Goal: Information Seeking & Learning: Learn about a topic

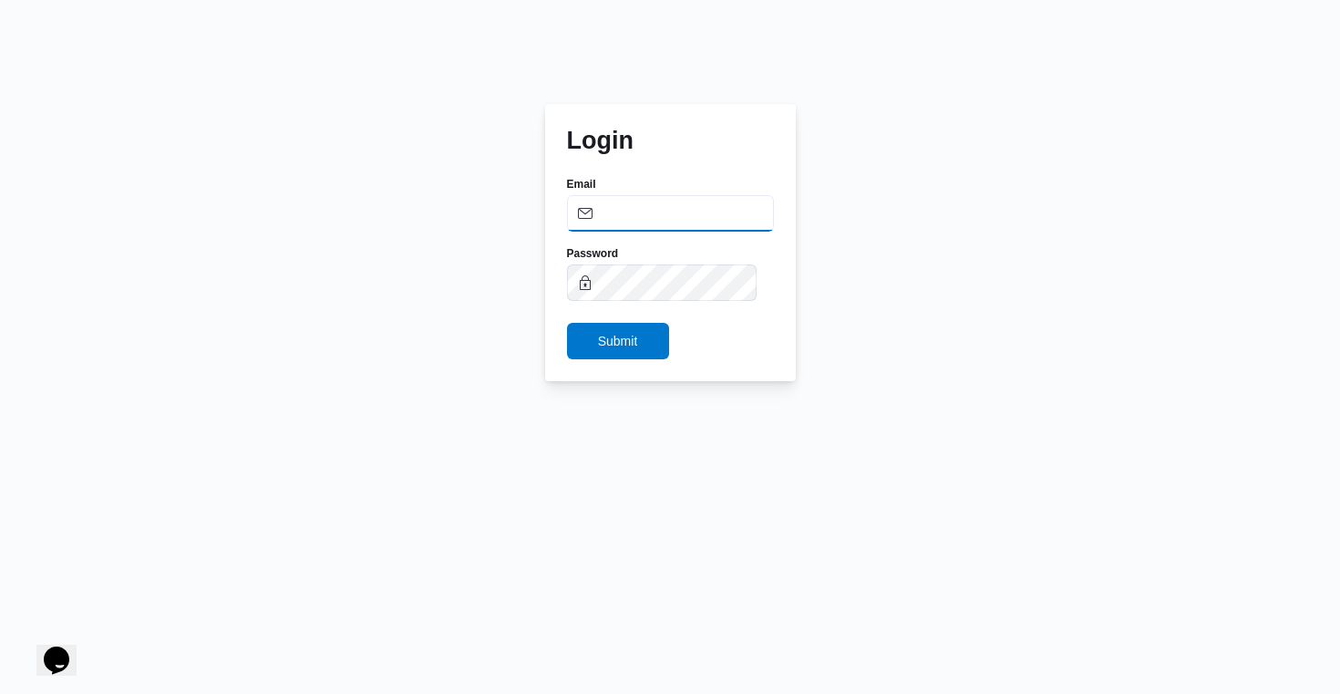
click at [726, 206] on input "Email" at bounding box center [670, 213] width 207 height 36
type input "ehab.emad@illa.com.eg"
click at [631, 348] on span "Submit" at bounding box center [618, 340] width 40 height 22
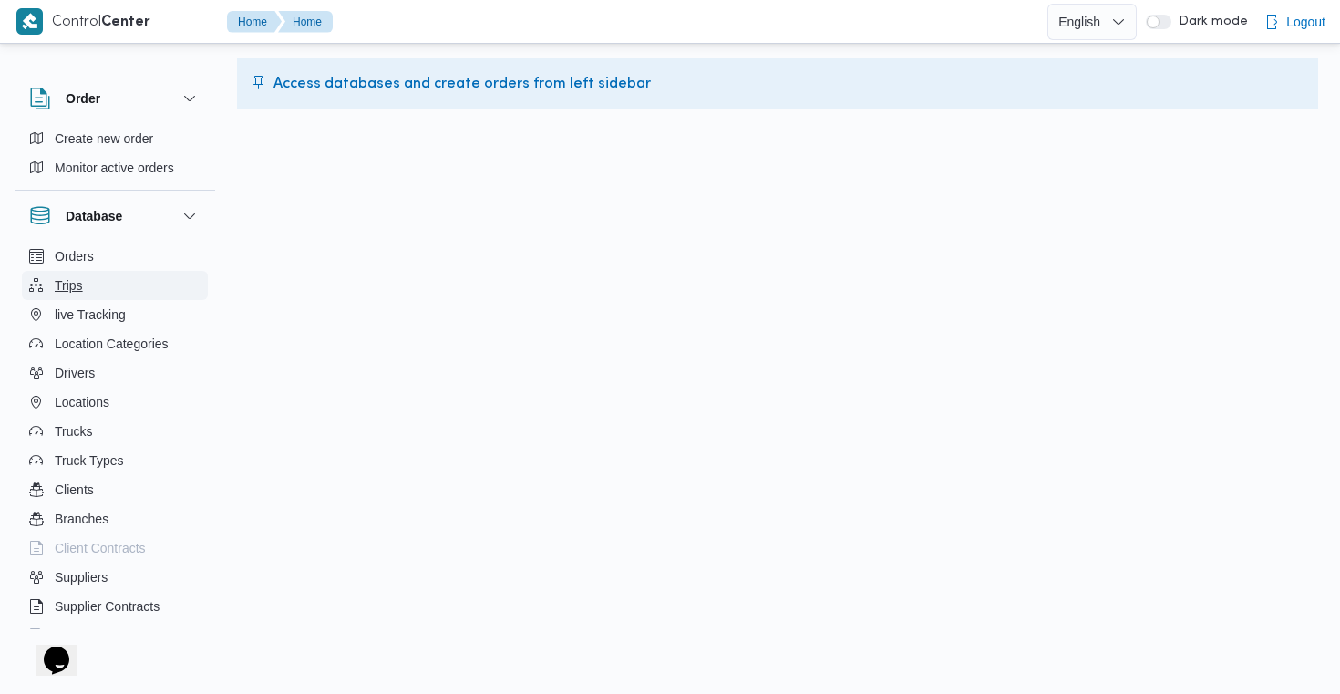
click at [90, 290] on button "Trips" at bounding box center [115, 285] width 186 height 29
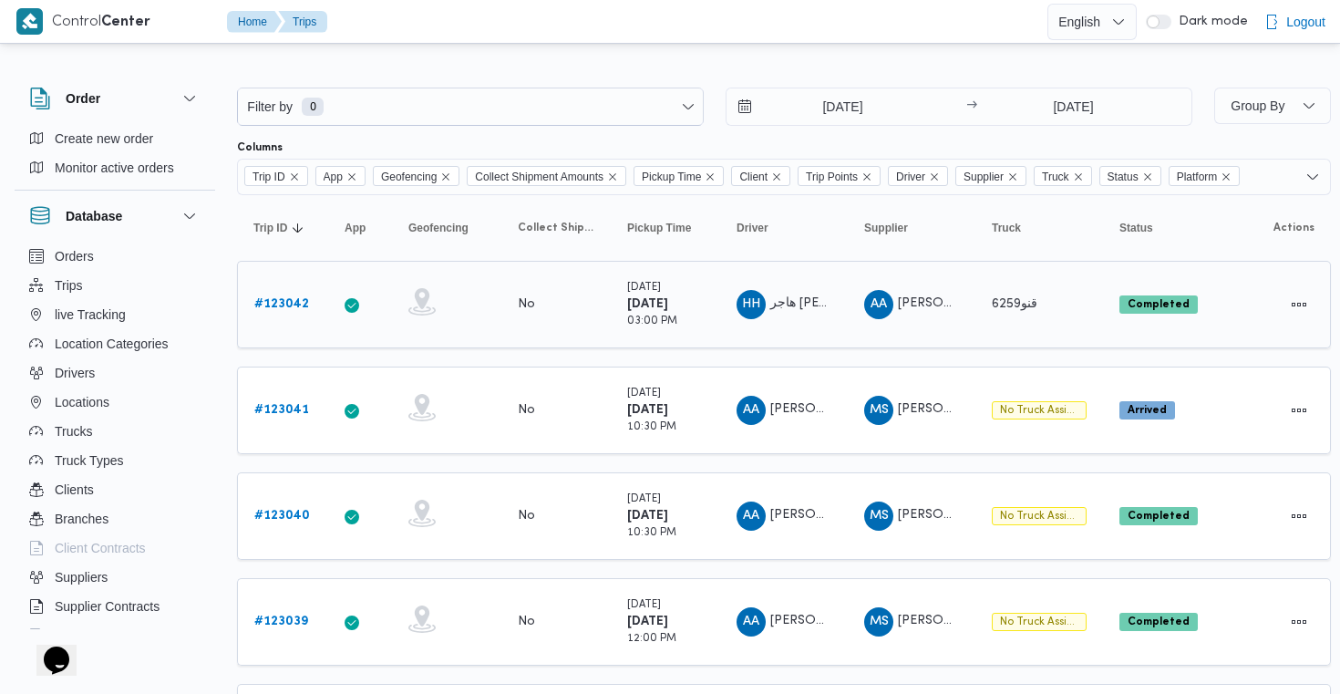
click at [294, 315] on link "# 123042" at bounding box center [281, 305] width 55 height 22
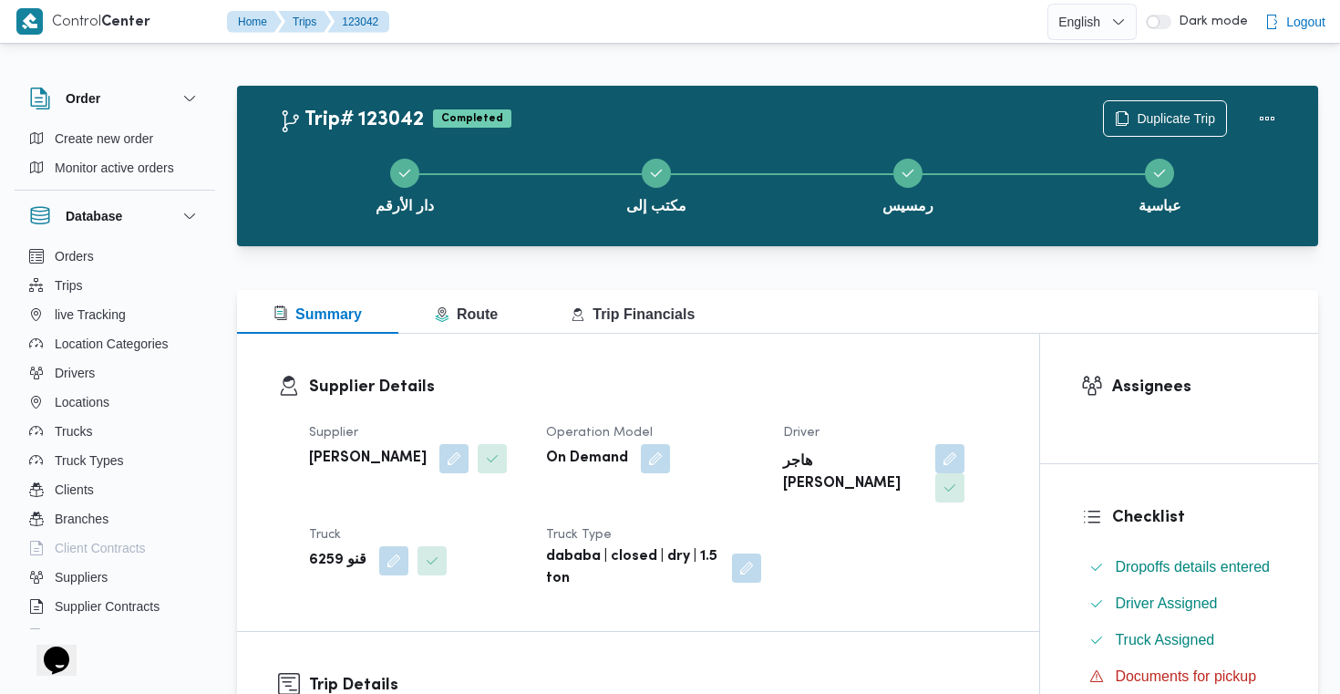
click at [748, 321] on div "Summary Route Trip Financials" at bounding box center [777, 312] width 1081 height 44
click at [794, 314] on div "Summary Route Trip Financials" at bounding box center [777, 312] width 1081 height 44
click at [501, 319] on button "Route" at bounding box center [466, 312] width 136 height 44
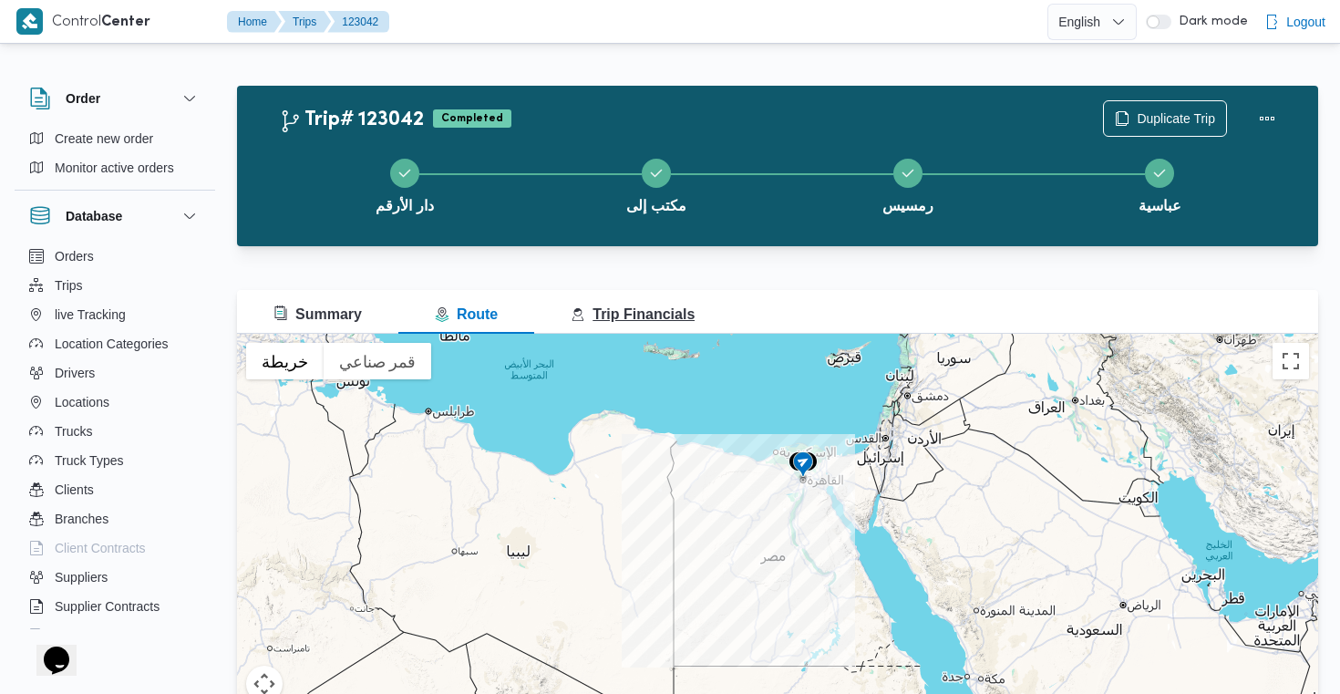
click at [648, 327] on button "Trip Financials" at bounding box center [632, 312] width 197 height 44
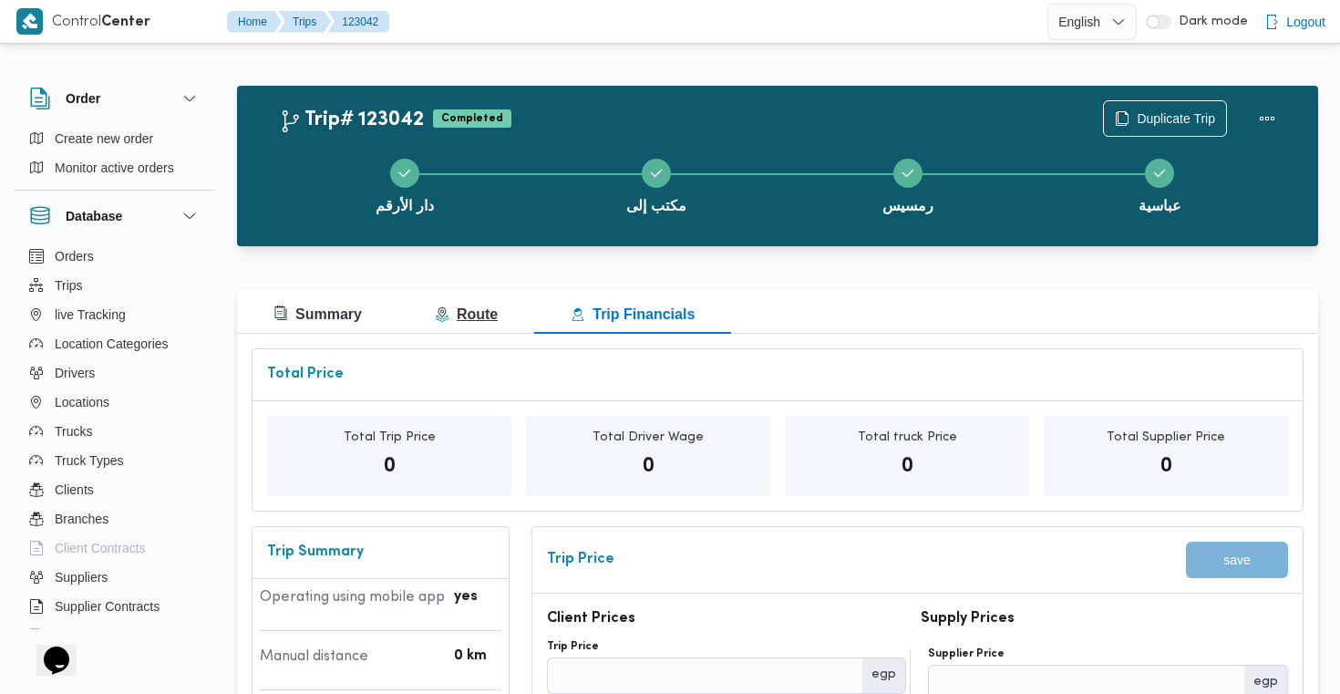
click at [497, 311] on span "Route" at bounding box center [466, 313] width 63 height 15
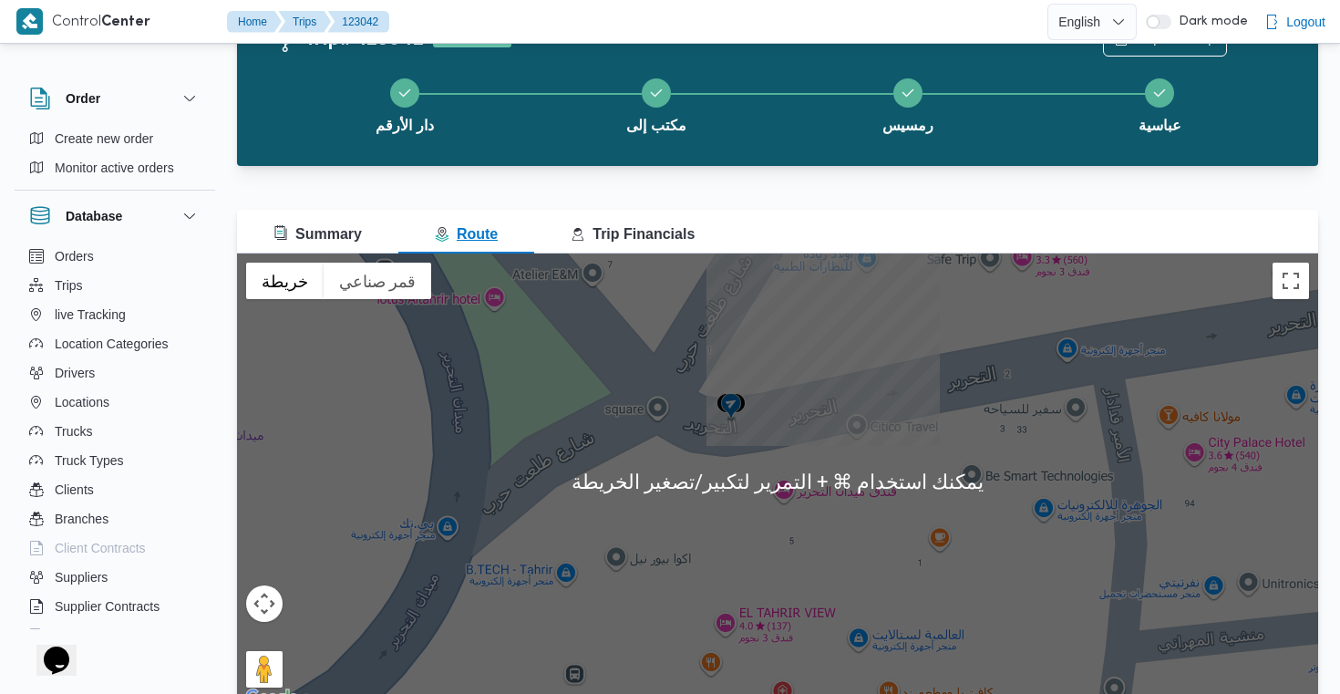
scroll to position [88, 0]
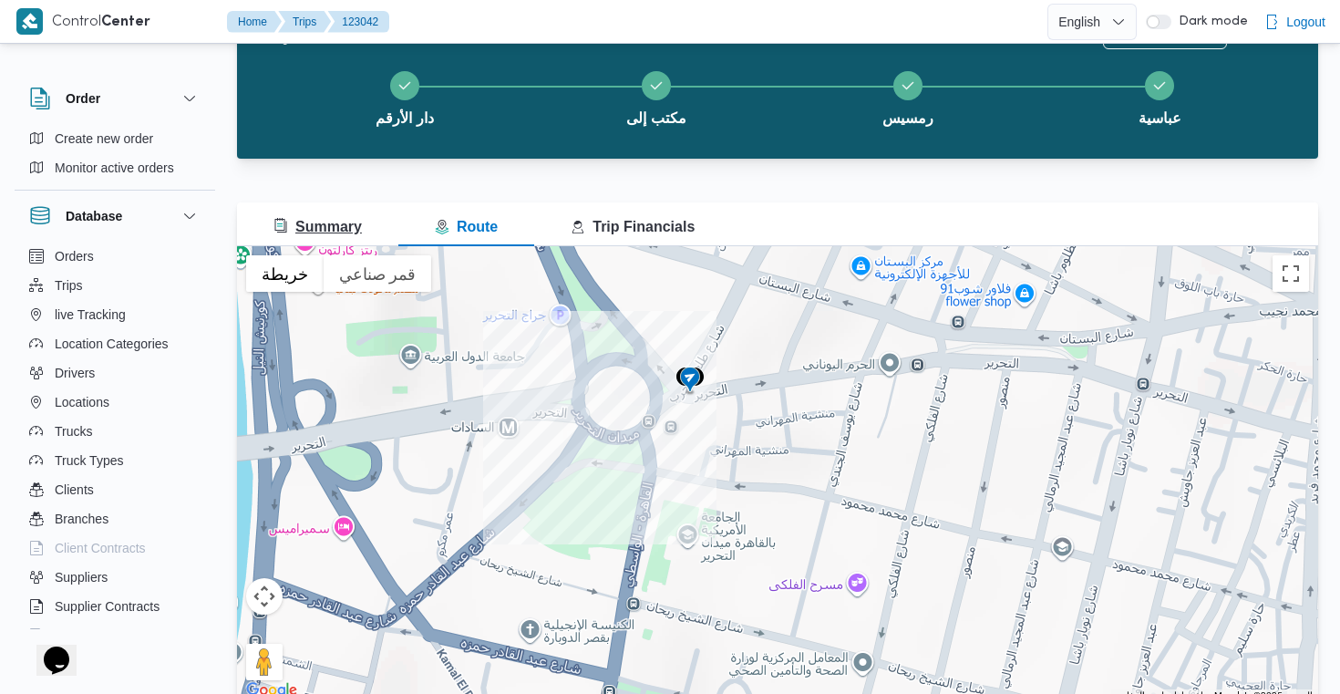
click at [366, 226] on button "Summary" at bounding box center [317, 224] width 161 height 44
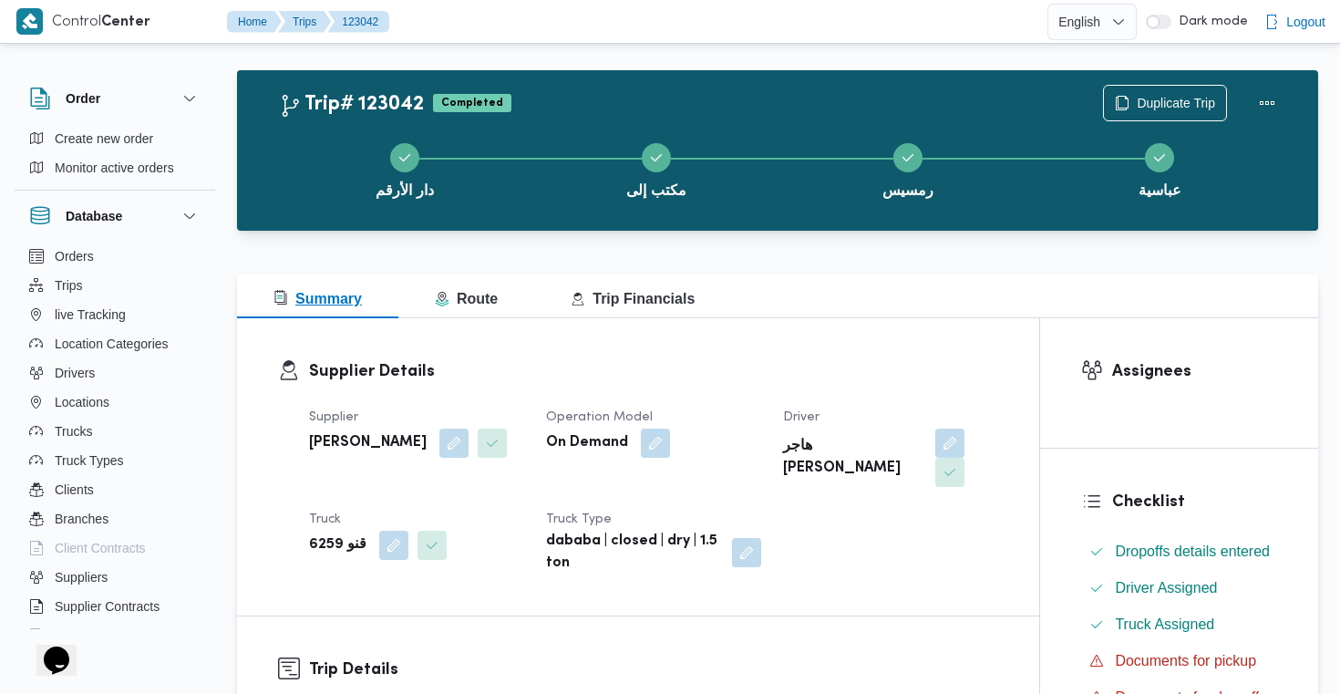
scroll to position [0, 0]
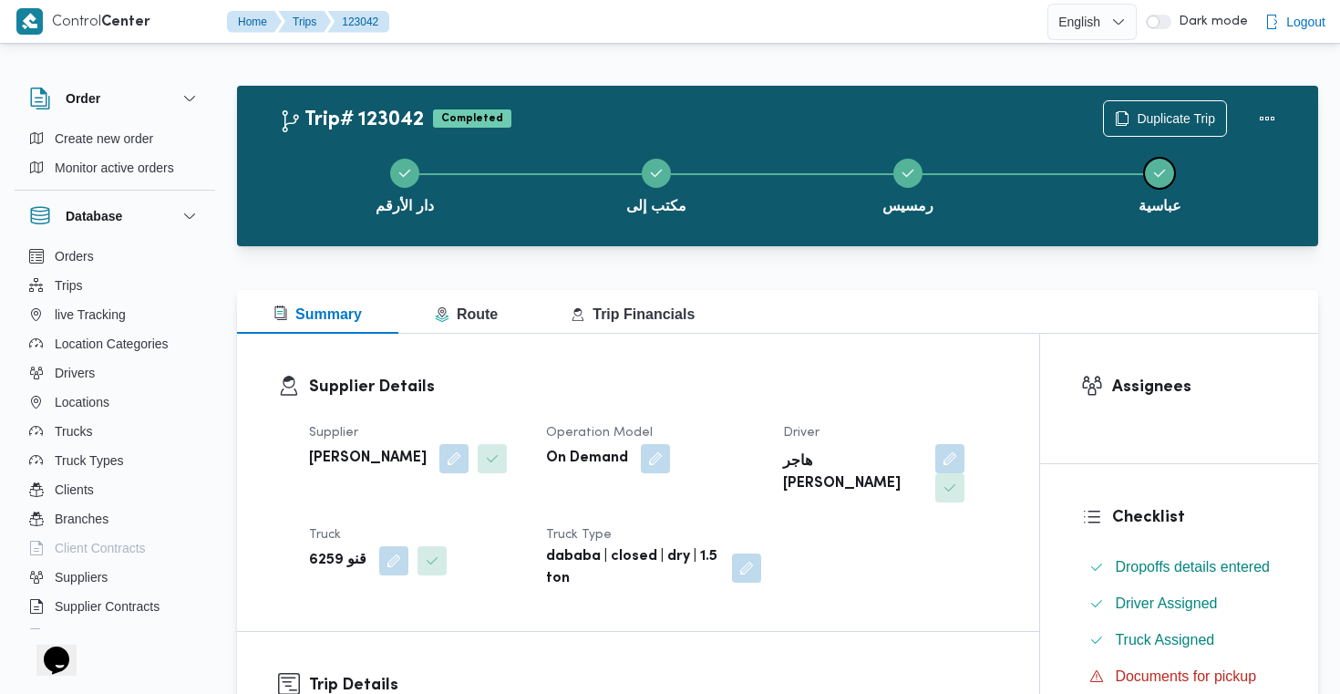
click at [1169, 210] on span "عباسية" at bounding box center [1160, 206] width 43 height 22
click at [1167, 227] on button "عباسية" at bounding box center [1160, 184] width 252 height 95
click at [1167, 242] on div "دار الأرقم مكتب إلى رمسيس عباسية" at bounding box center [782, 184] width 1028 height 117
click at [1168, 229] on button "عباسية" at bounding box center [1160, 184] width 252 height 95
click at [1165, 208] on span "عباسية" at bounding box center [1160, 206] width 43 height 22
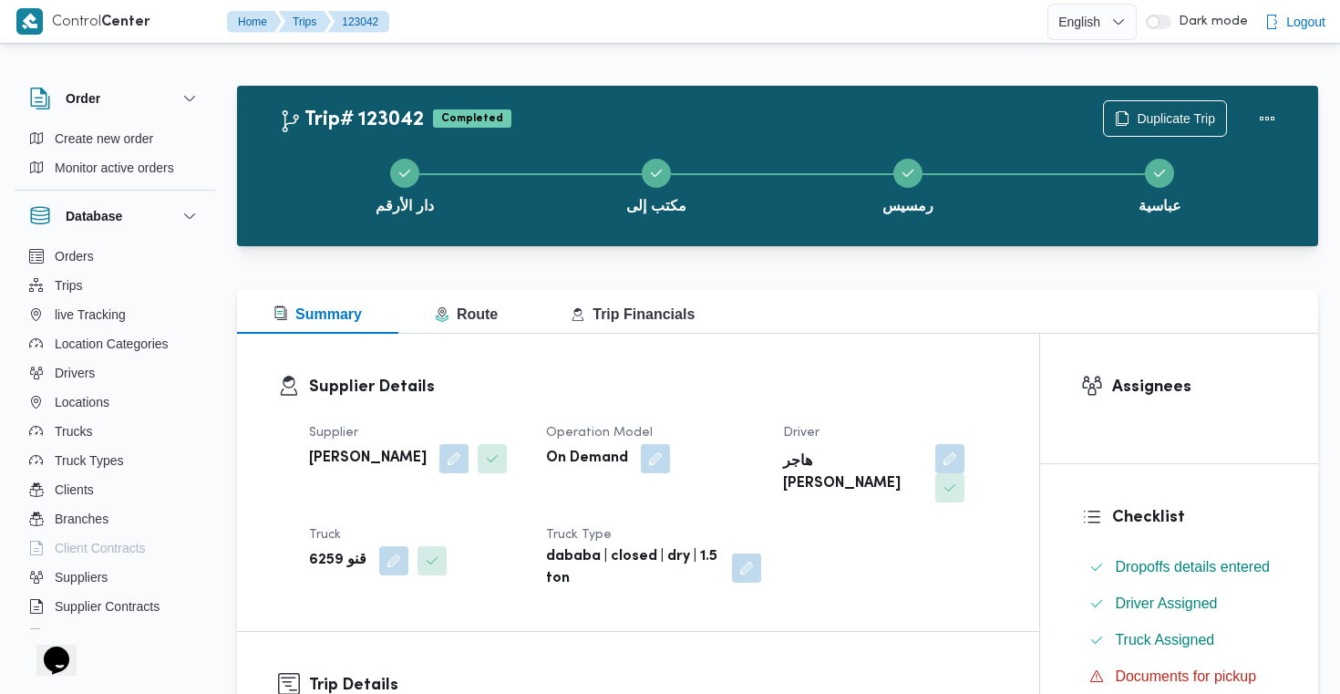
click at [1168, 301] on div "Summary Route Trip Financials" at bounding box center [777, 312] width 1081 height 44
click at [1161, 195] on span "عباسية" at bounding box center [1160, 206] width 43 height 22
click at [1161, 201] on span "عباسية" at bounding box center [1160, 206] width 43 height 22
click at [1161, 243] on div "Trip# 123042 Completed Duplicate Trip دار الأرقم مكتب إلى رمسيس عباسية" at bounding box center [777, 166] width 1081 height 160
click at [1161, 212] on span "عباسية" at bounding box center [1160, 206] width 43 height 22
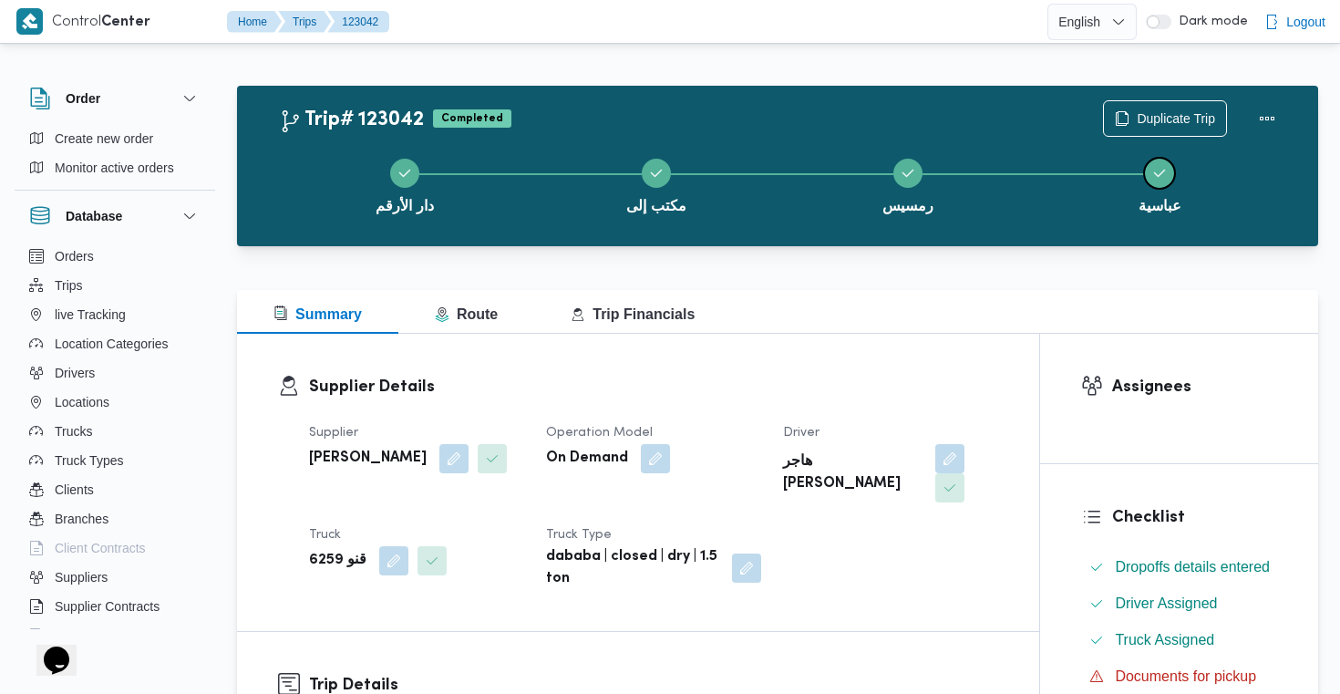
click at [1161, 212] on span "عباسية" at bounding box center [1160, 206] width 43 height 22
click at [905, 214] on span "رمسيس" at bounding box center [907, 206] width 51 height 22
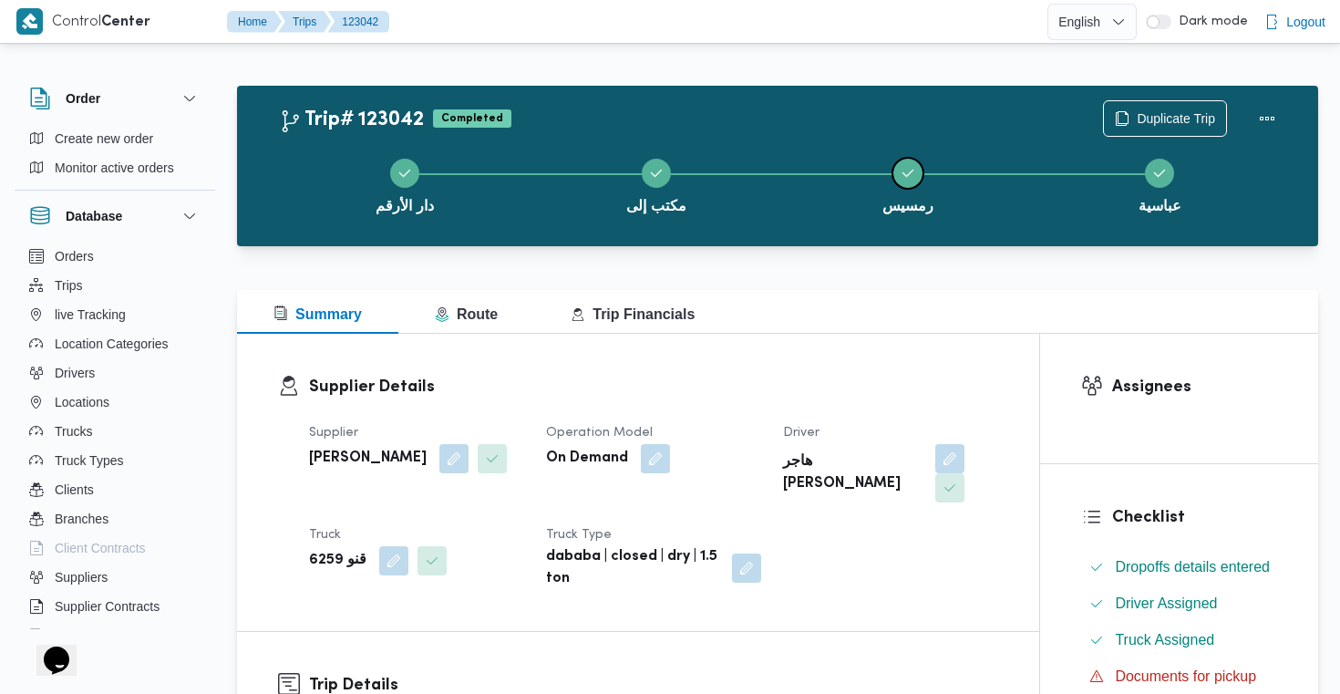
click at [905, 214] on span "رمسيس" at bounding box center [907, 206] width 51 height 22
click at [688, 209] on button "مكتب إلى" at bounding box center [657, 184] width 252 height 95
click at [762, 320] on div "Summary Route Trip Financials" at bounding box center [777, 312] width 1081 height 44
click at [770, 313] on div "Summary Route Trip Financials" at bounding box center [777, 312] width 1081 height 44
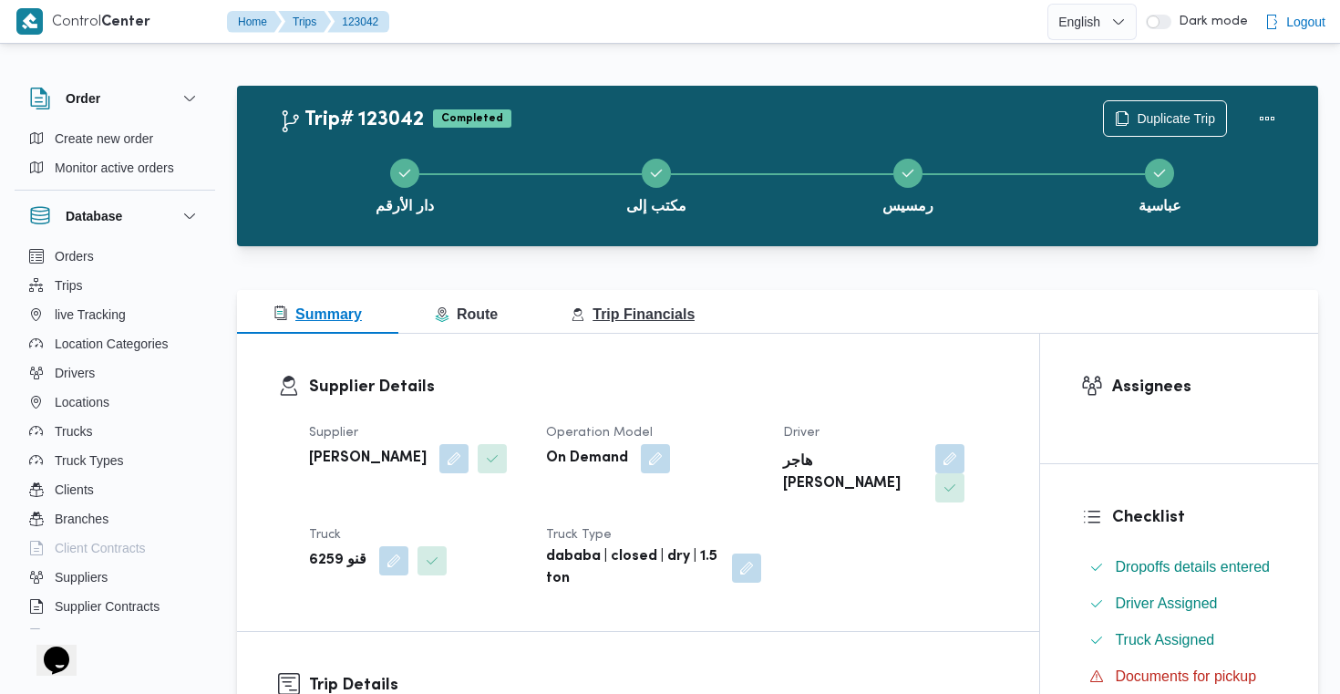
click at [658, 316] on span "Trip Financials" at bounding box center [633, 313] width 124 height 15
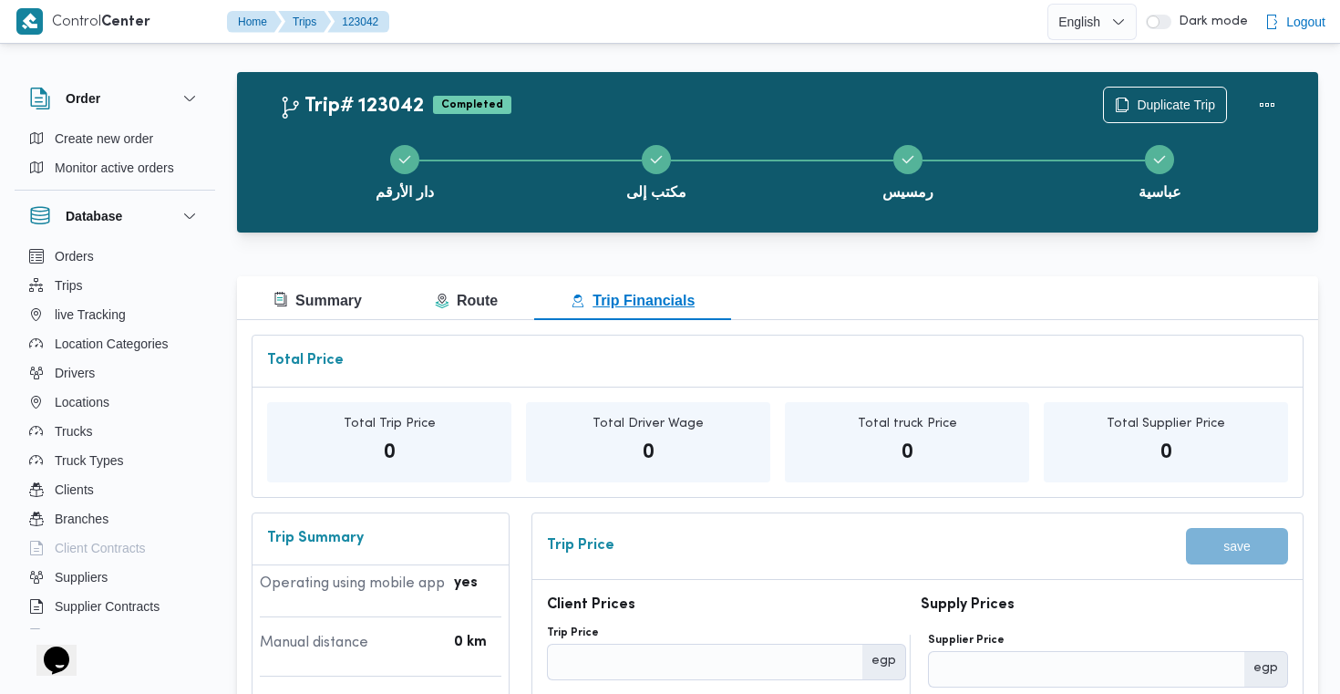
scroll to position [18, 0]
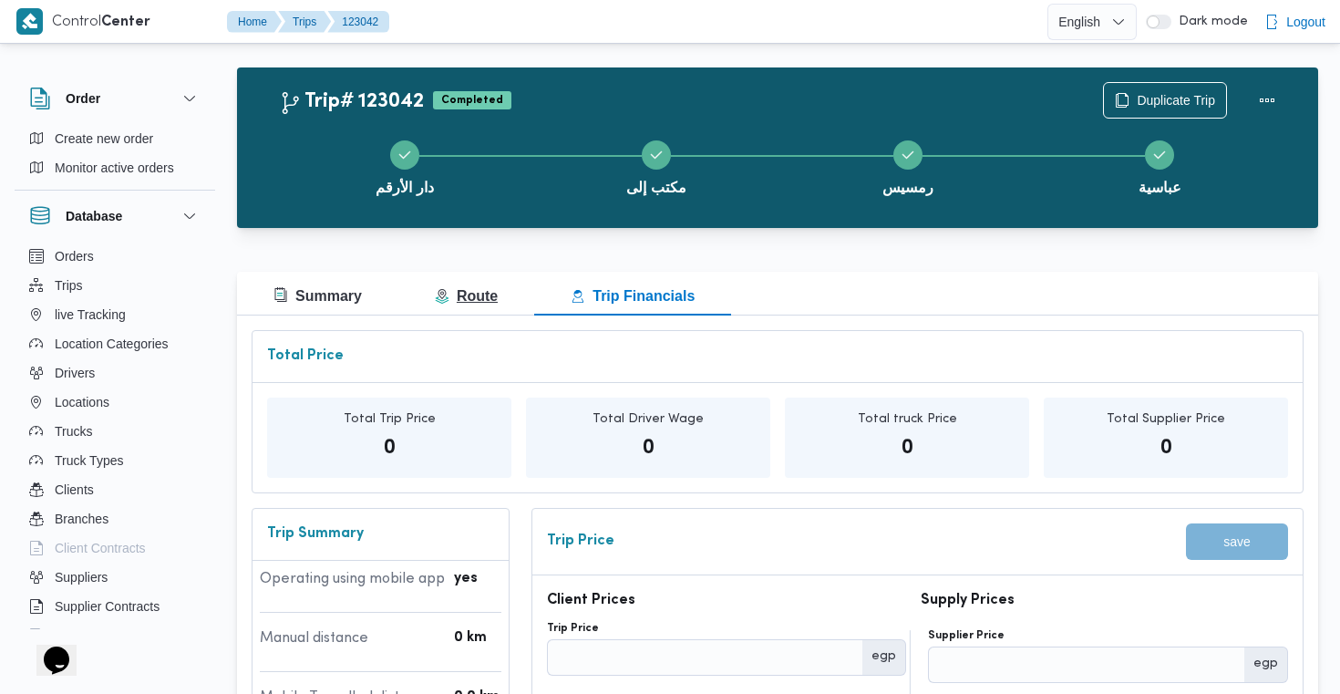
click at [441, 289] on span "Route" at bounding box center [466, 295] width 63 height 15
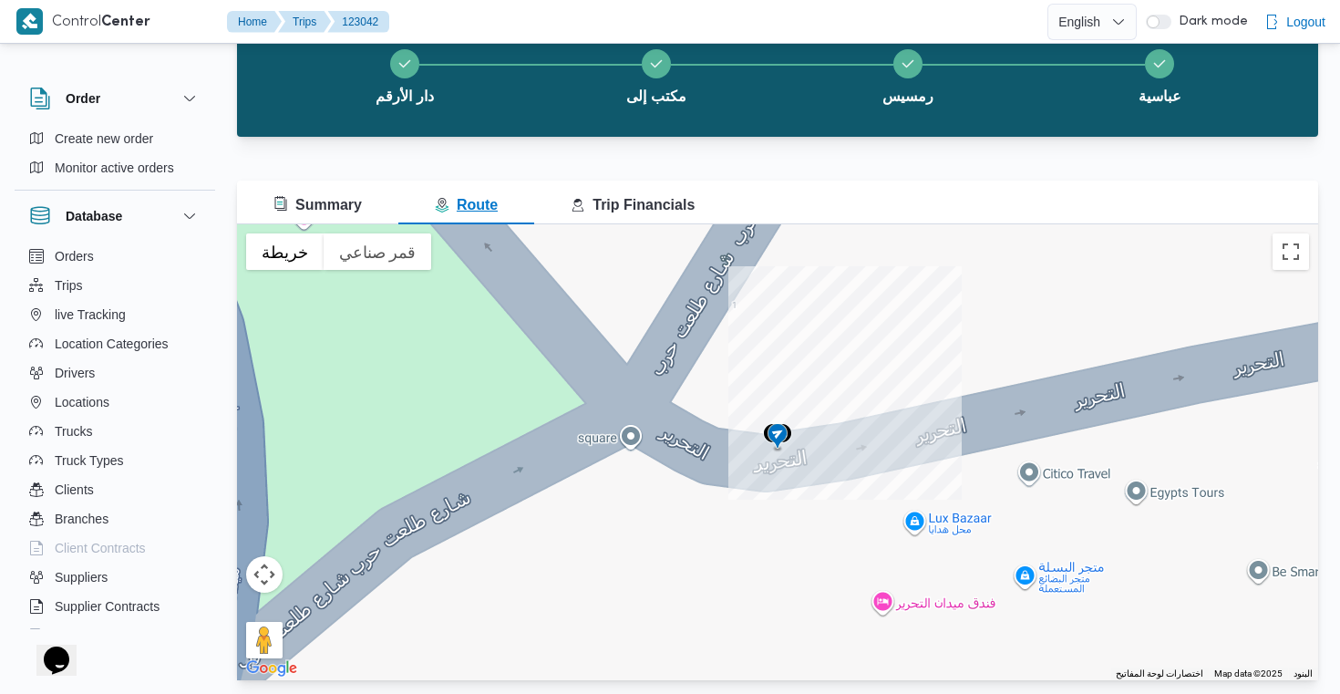
scroll to position [119, 0]
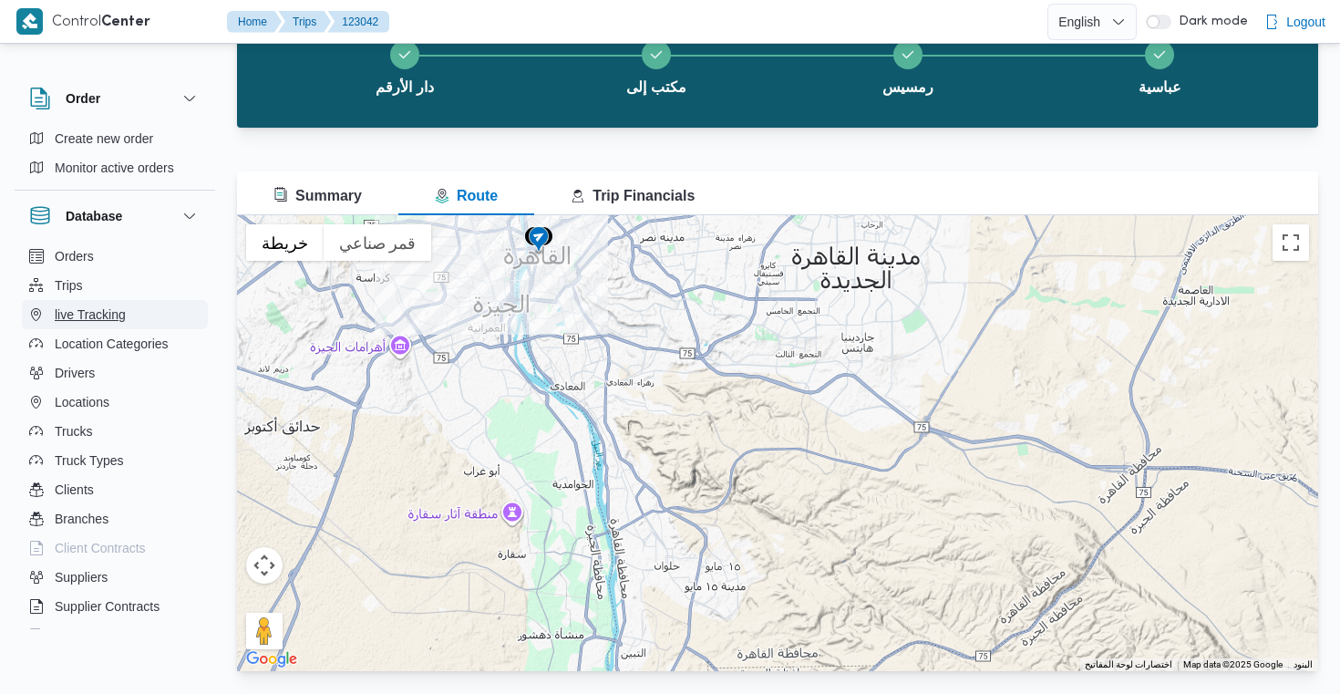
click at [63, 304] on span "live Tracking" at bounding box center [90, 315] width 71 height 22
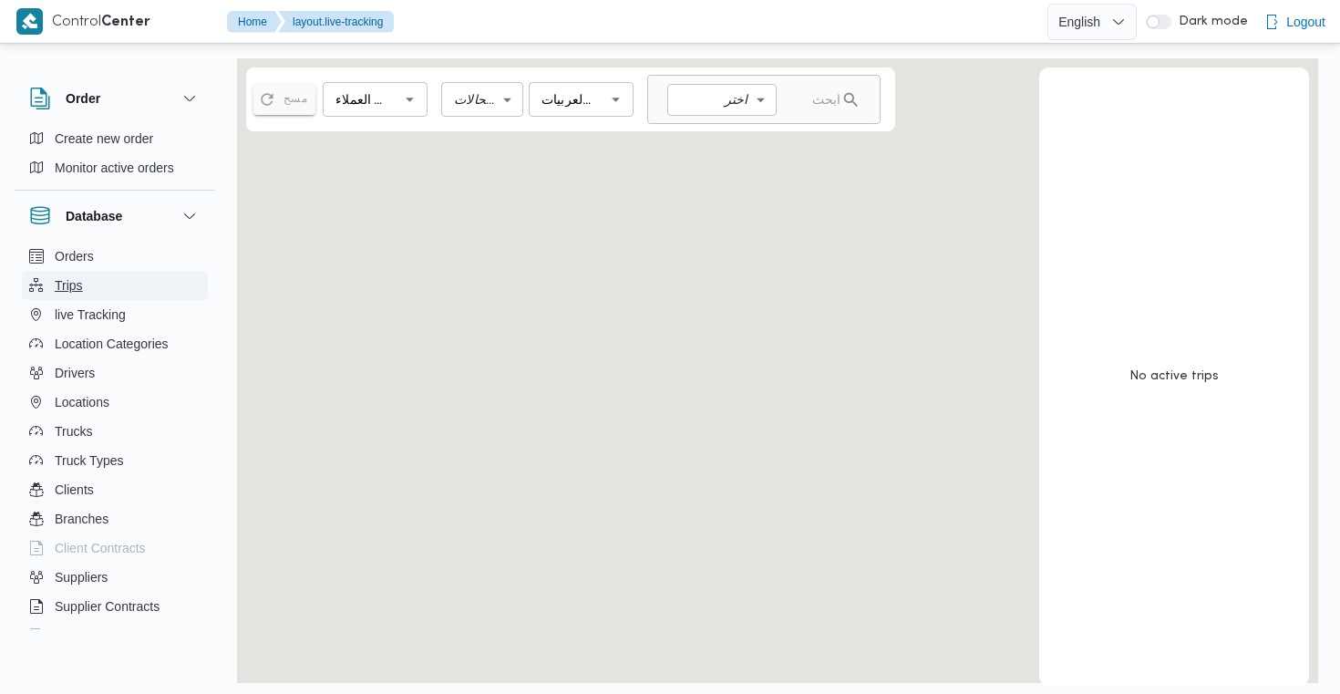
click at [73, 288] on span "Trips" at bounding box center [69, 285] width 28 height 22
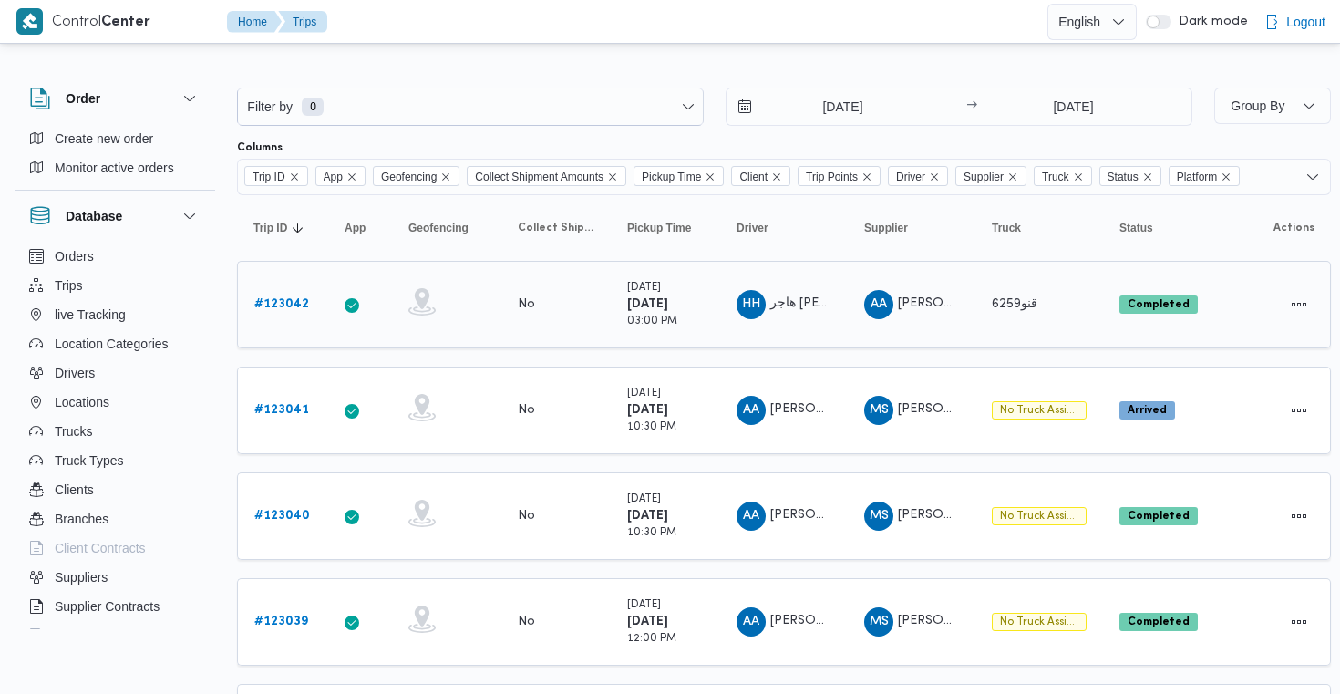
click at [317, 323] on div "# 123042" at bounding box center [283, 304] width 72 height 36
click at [283, 310] on b "# 123042" at bounding box center [281, 304] width 55 height 12
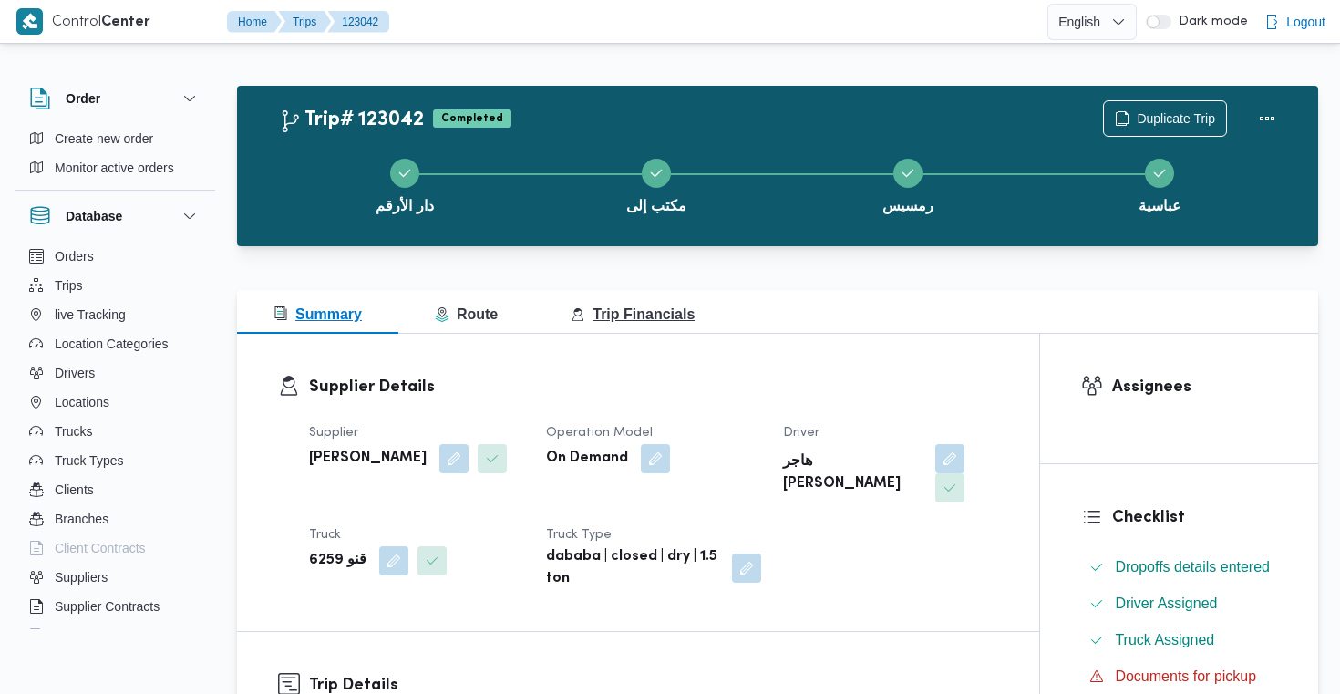
click at [607, 319] on span "Trip Financials" at bounding box center [633, 313] width 124 height 15
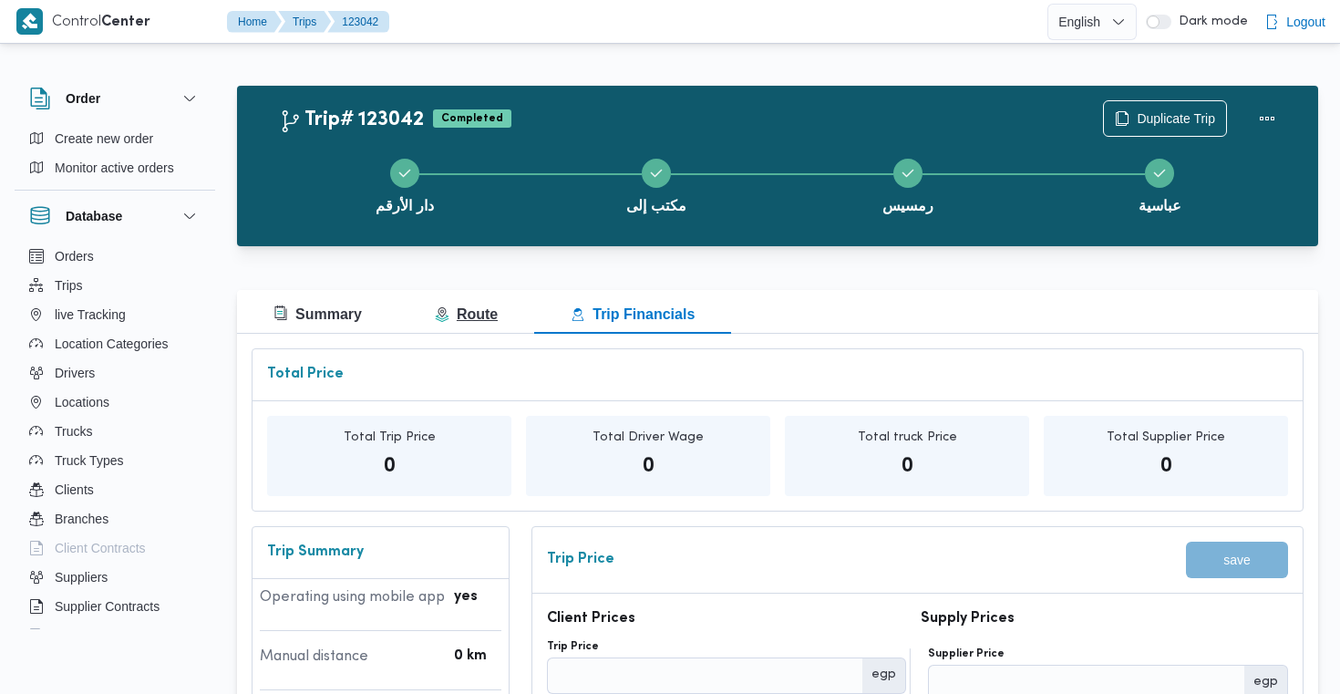
click at [507, 319] on button "Route" at bounding box center [466, 312] width 136 height 44
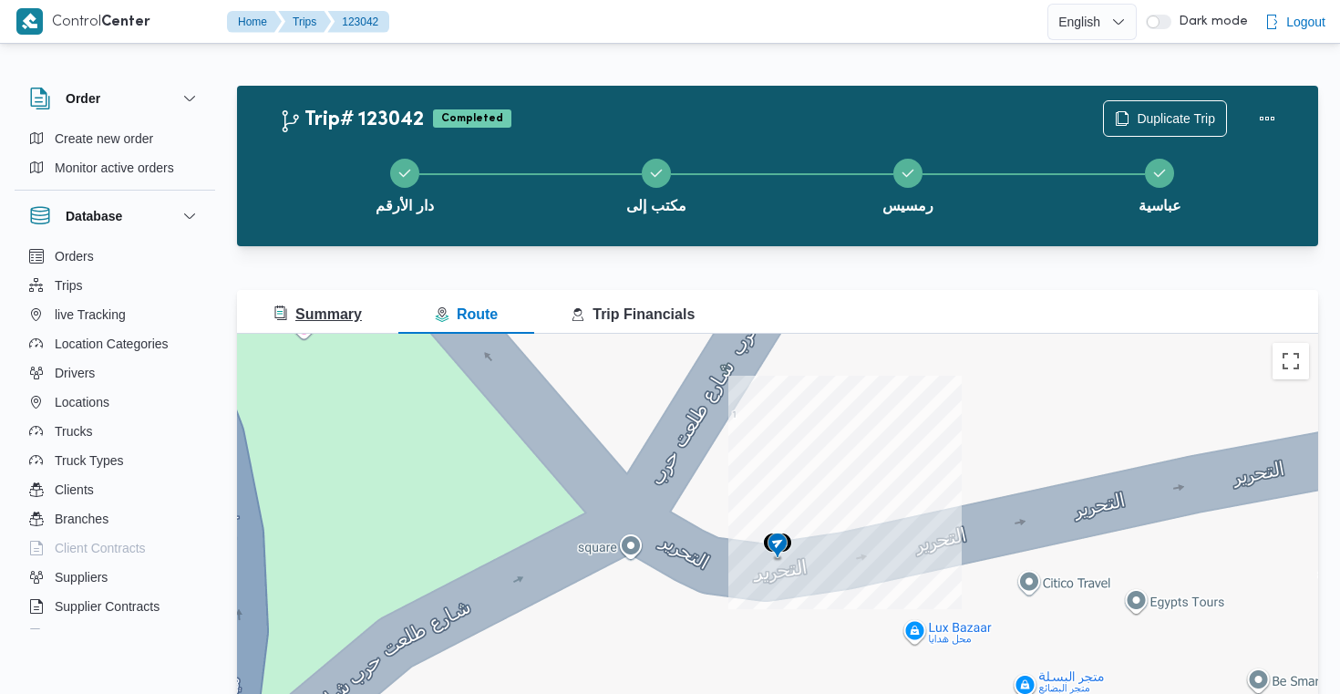
click at [335, 318] on span "Summary" at bounding box center [317, 313] width 88 height 15
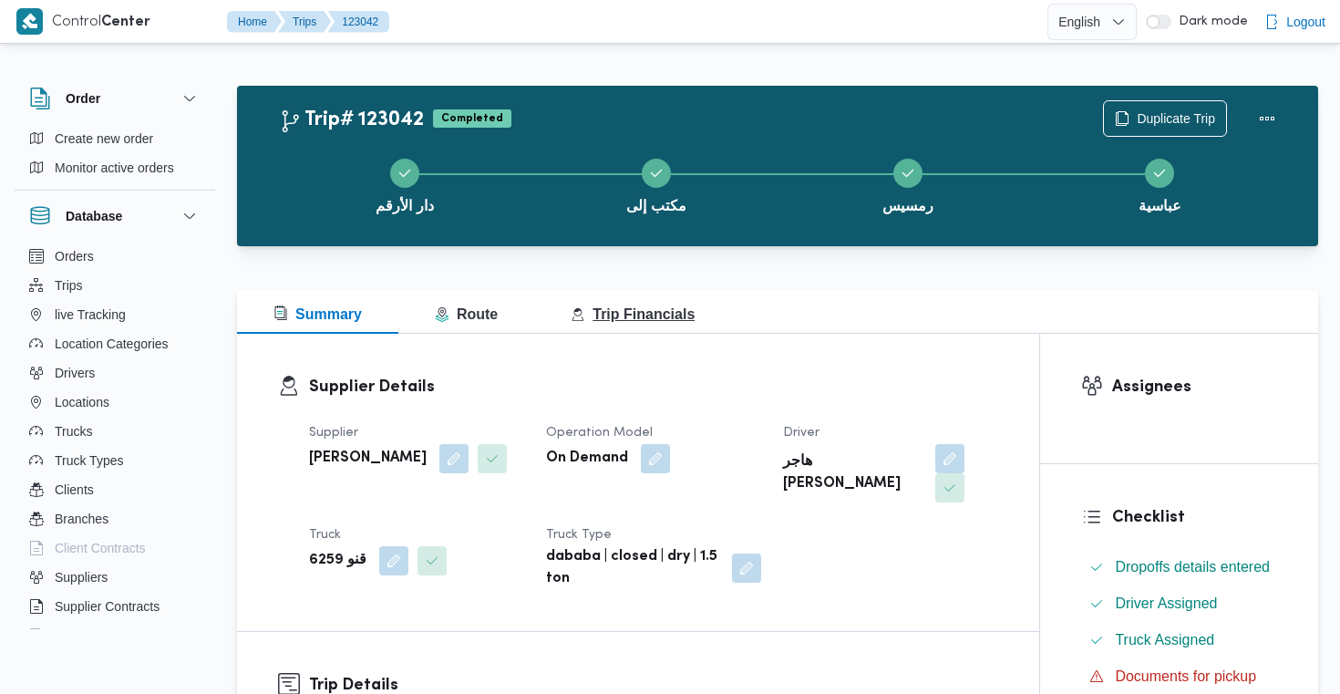
click at [611, 302] on button "Trip Financials" at bounding box center [632, 312] width 197 height 44
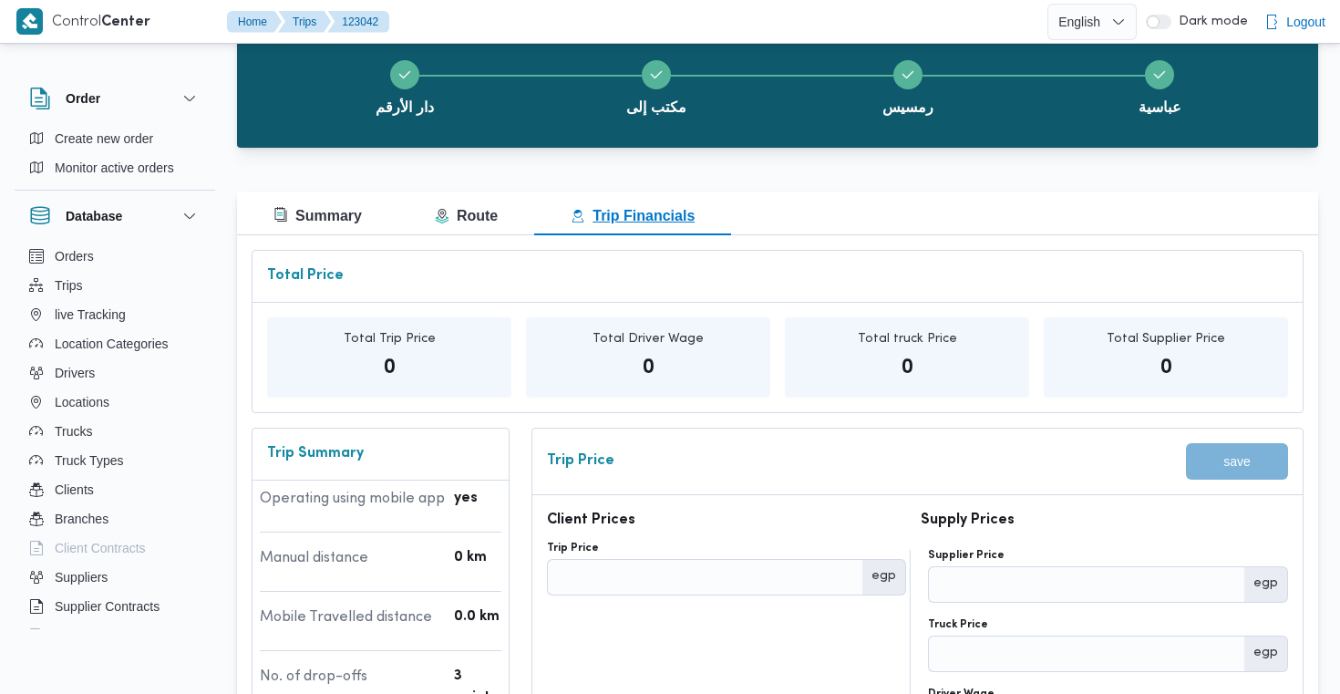
scroll to position [102, 0]
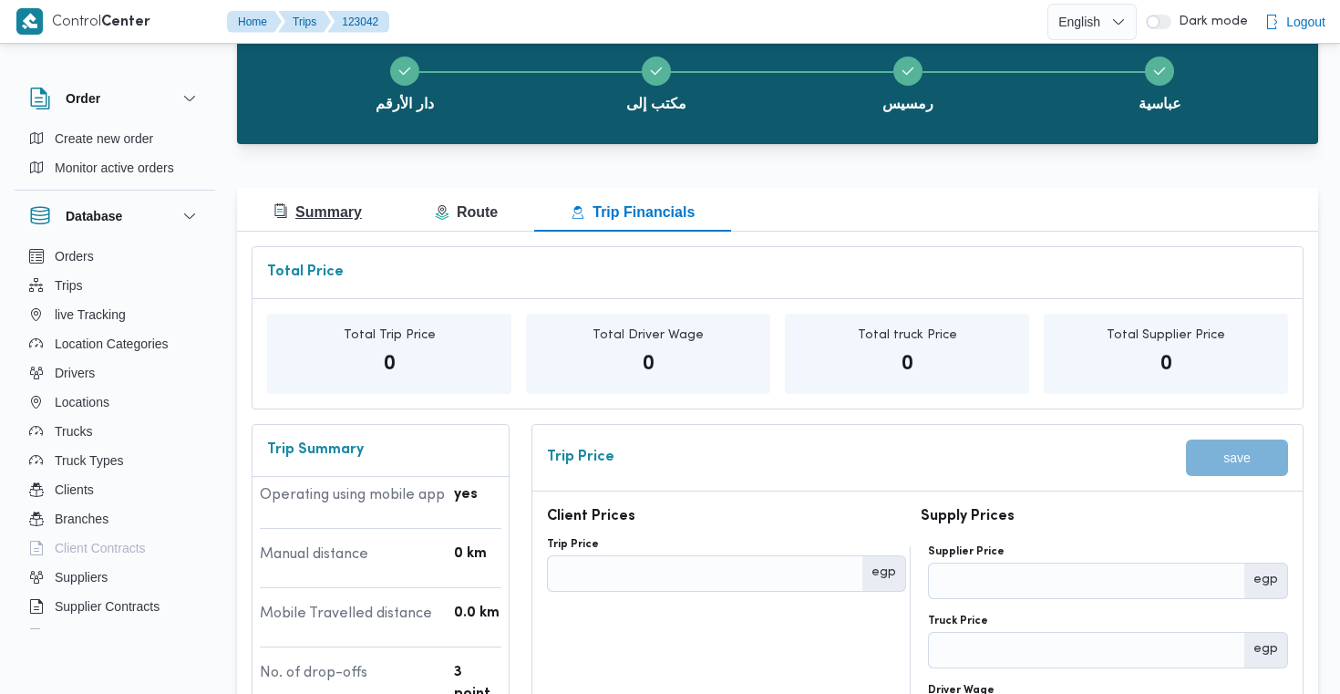
click at [329, 212] on span "Summary" at bounding box center [317, 211] width 88 height 15
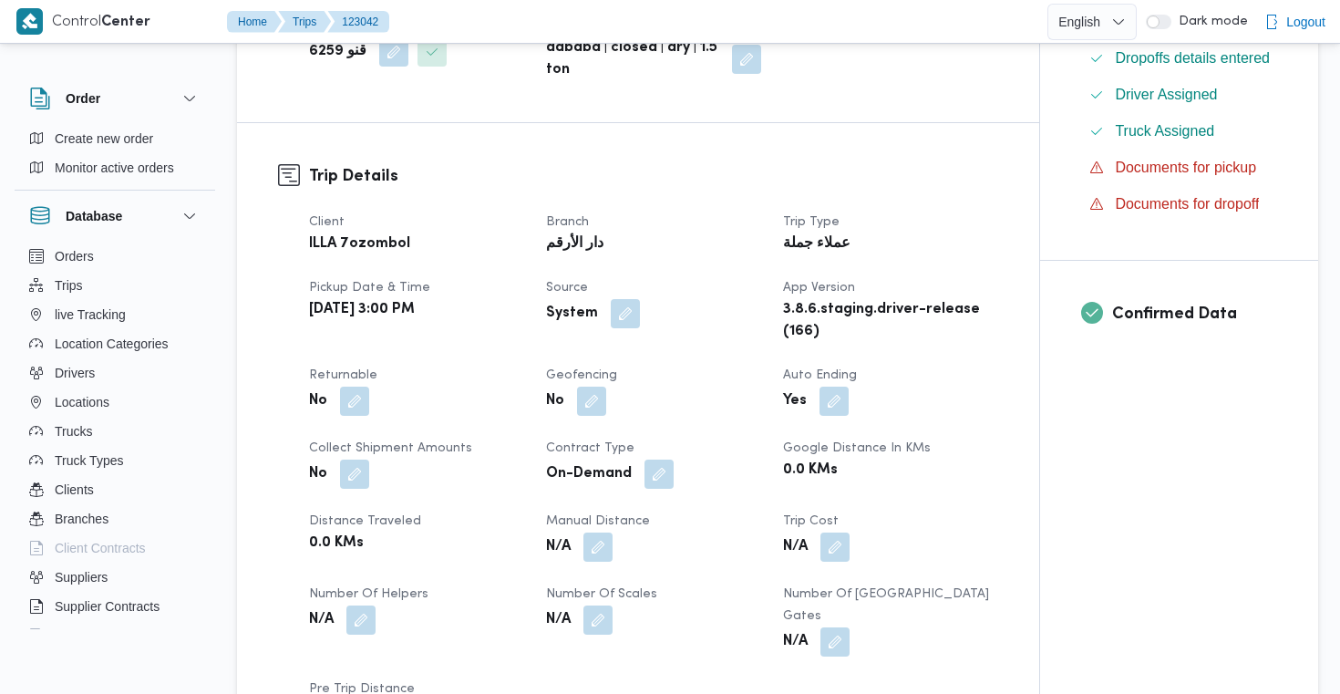
scroll to position [0, 0]
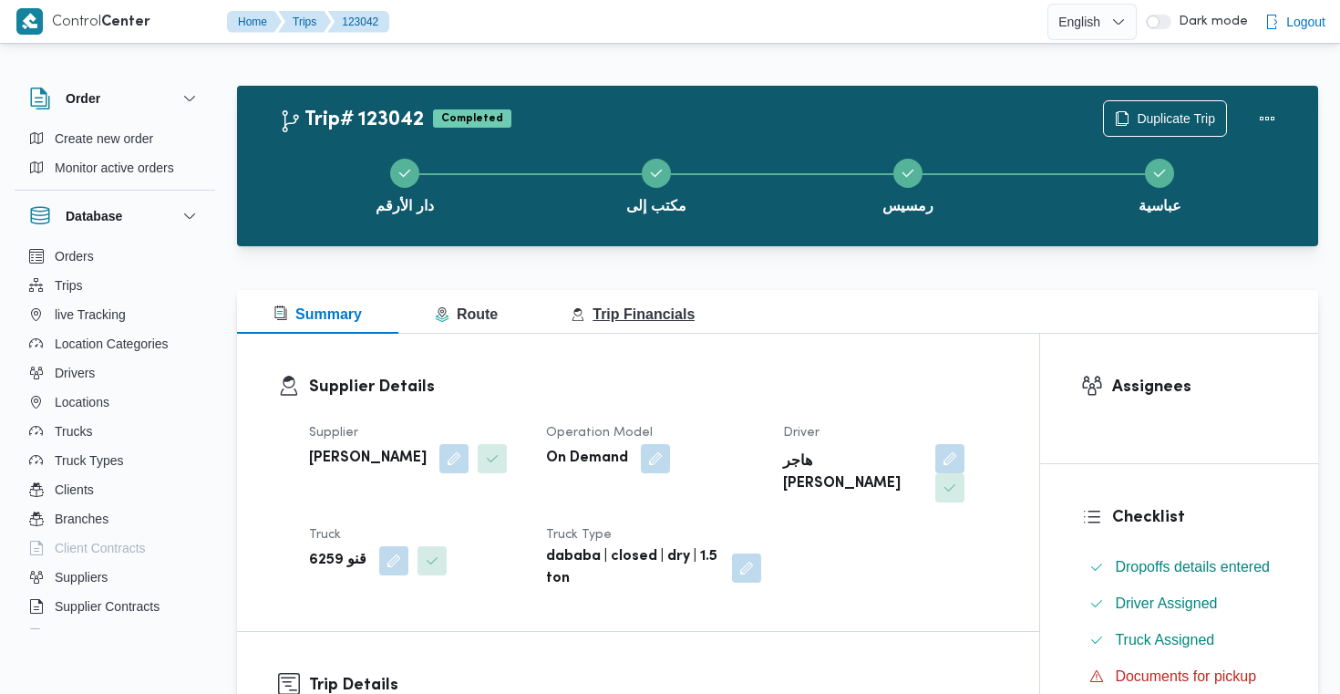
click at [676, 302] on button "Trip Financials" at bounding box center [632, 312] width 197 height 44
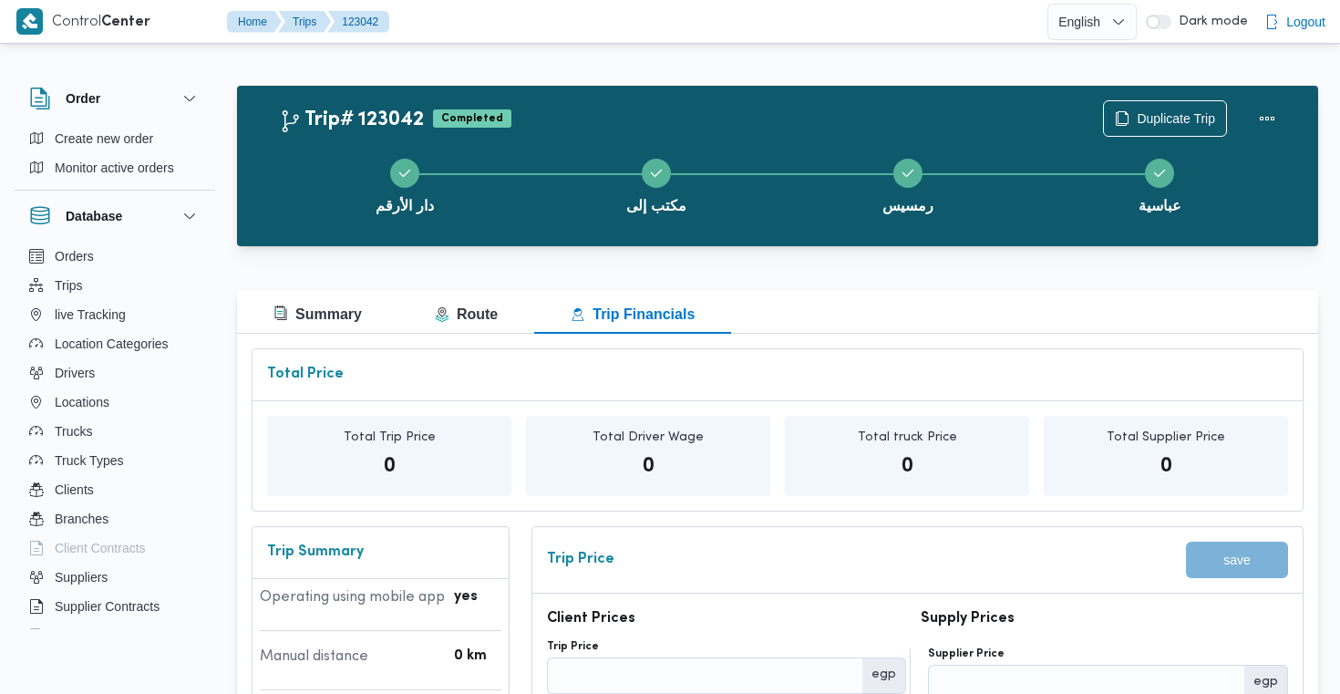
click at [382, 262] on div at bounding box center [777, 257] width 1081 height 22
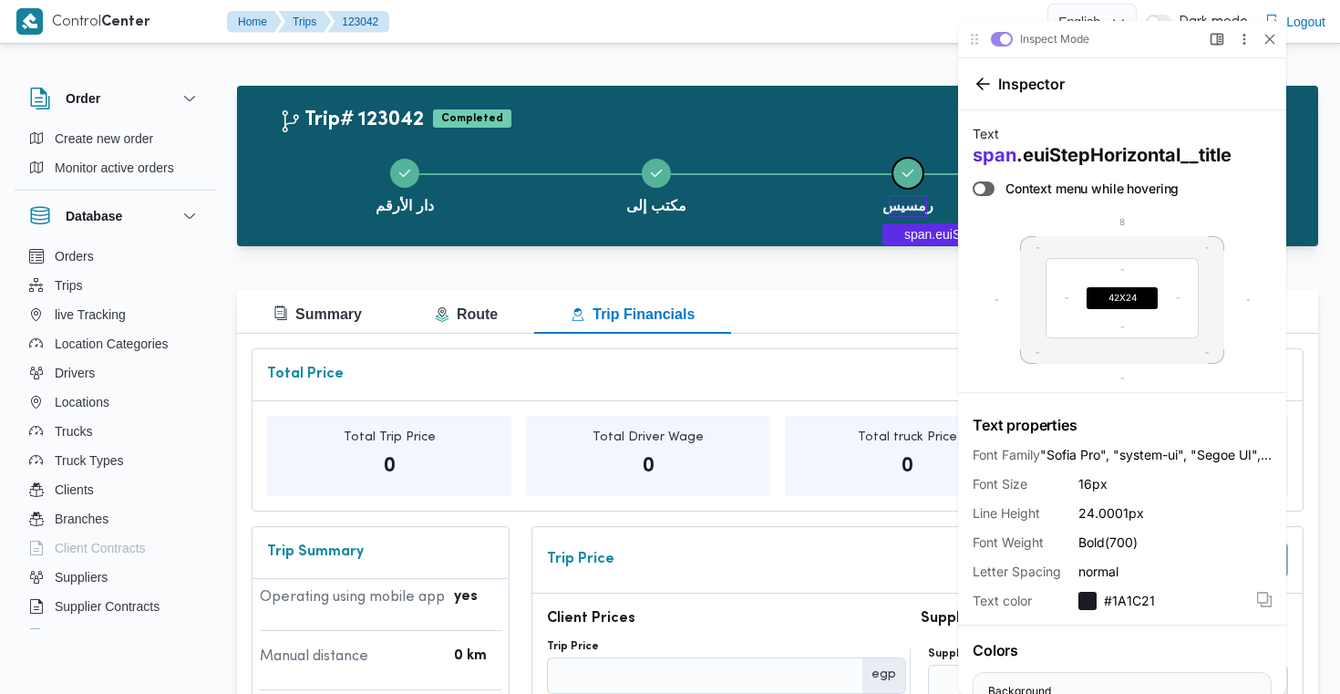
click at [908, 203] on span "رمسيس" at bounding box center [907, 206] width 51 height 22
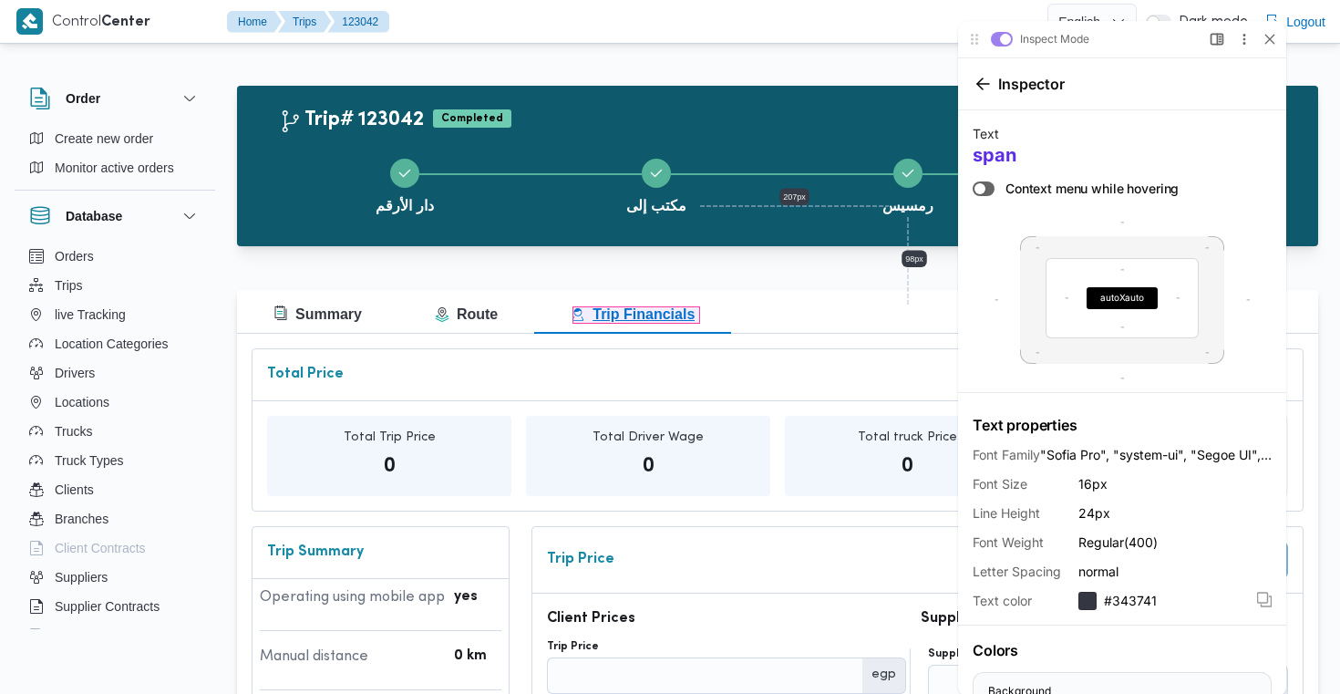
click at [624, 321] on span "Trip Financials" at bounding box center [633, 313] width 124 height 15
click at [639, 315] on span "Trip Financials" at bounding box center [633, 313] width 124 height 15
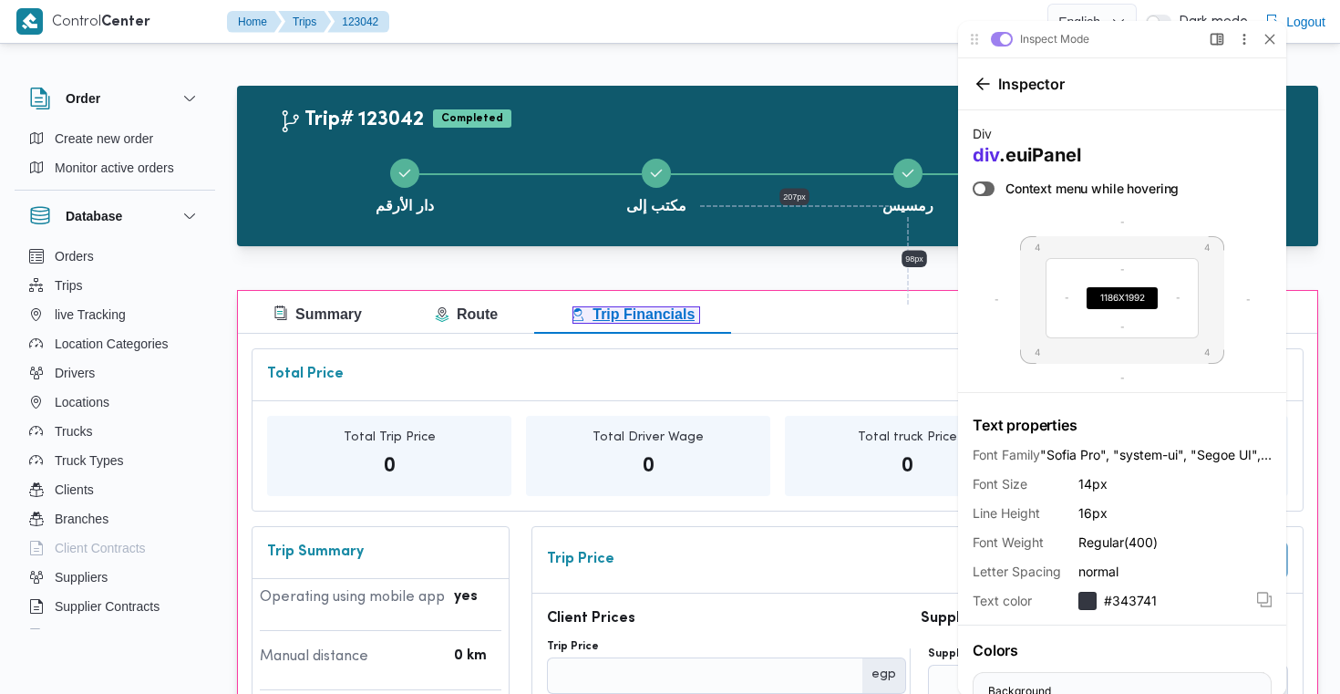
click at [639, 315] on span "Trip Financials" at bounding box center [633, 313] width 124 height 15
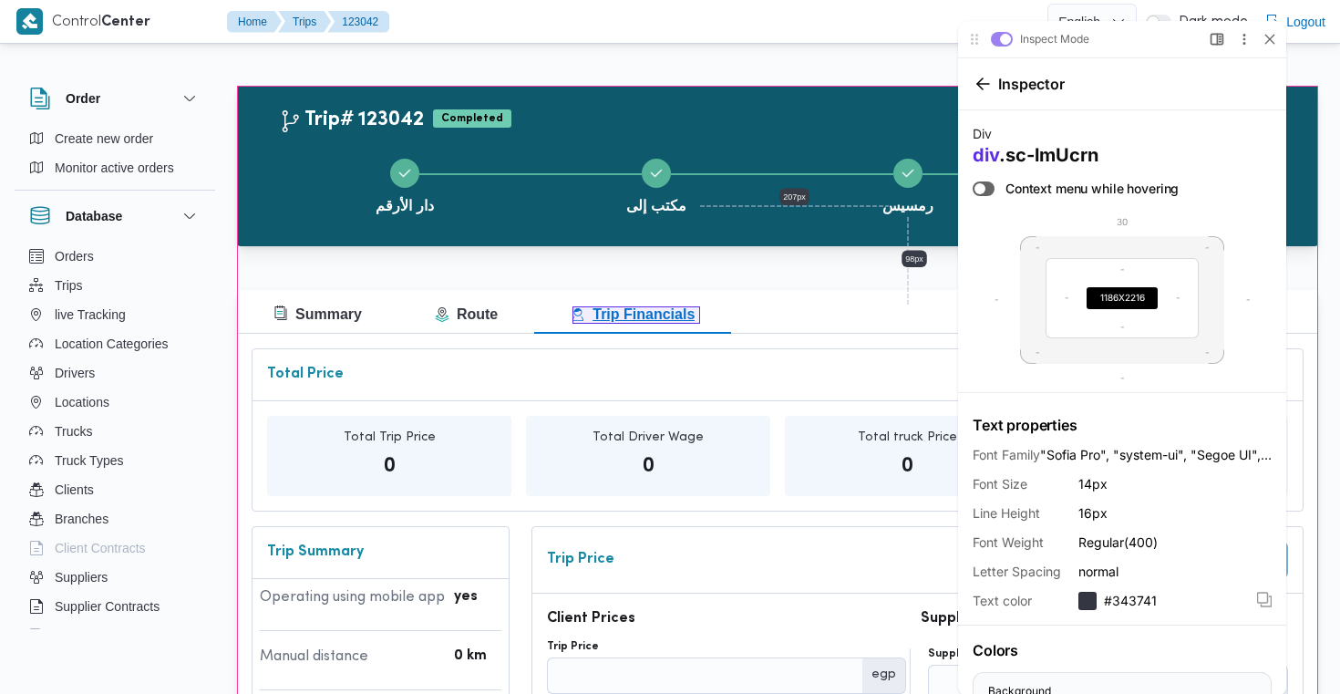
click at [639, 315] on span "Trip Financials" at bounding box center [633, 313] width 124 height 15
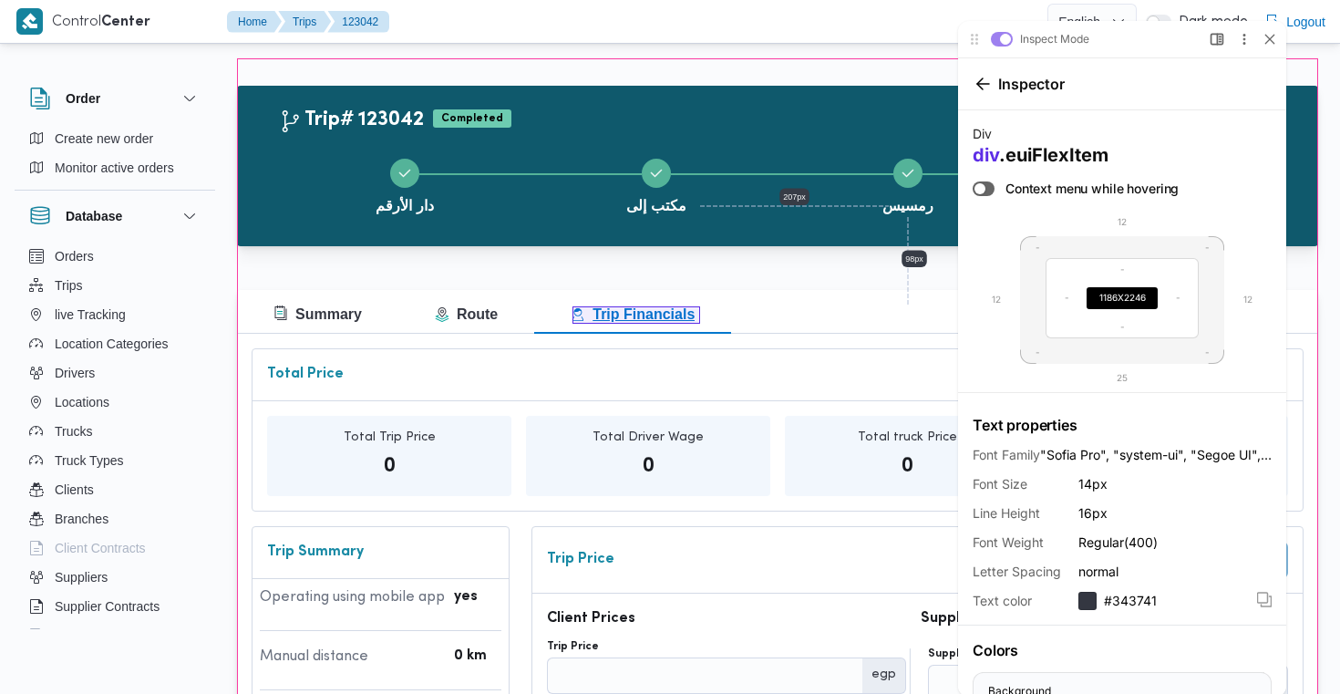
click at [639, 315] on span "Trip Financials" at bounding box center [633, 313] width 124 height 15
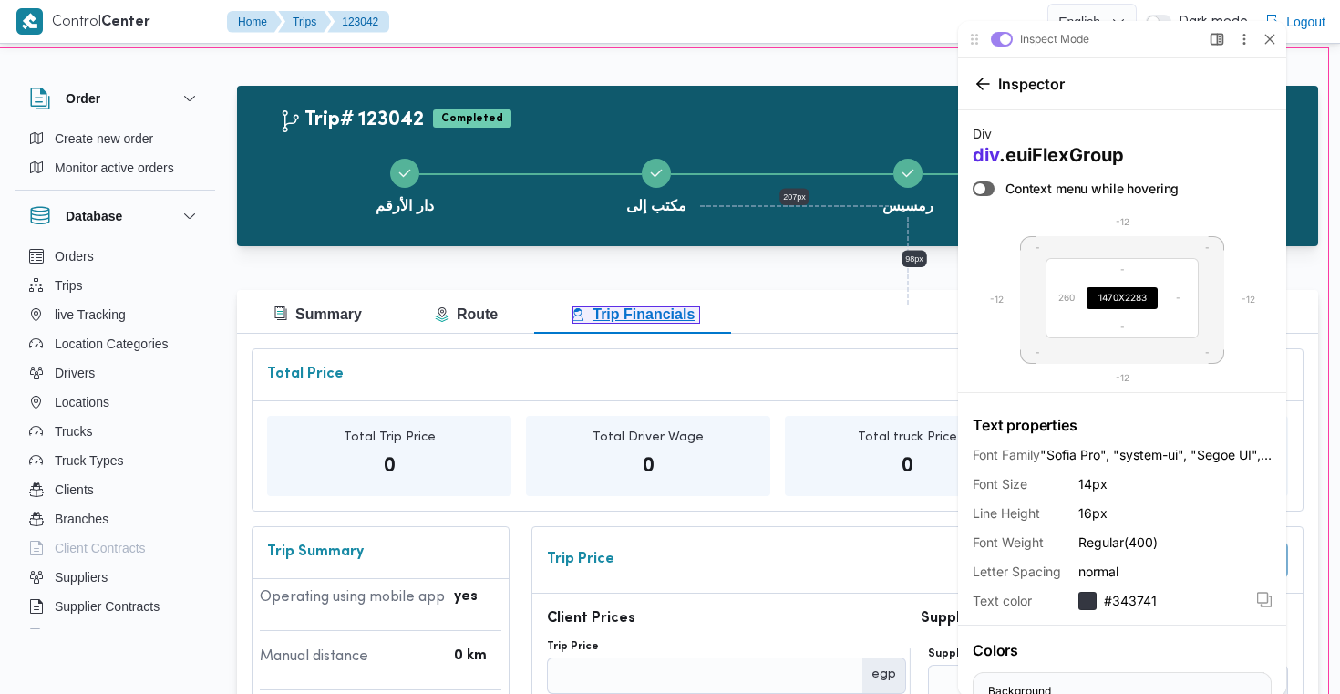
click at [639, 315] on span "Trip Financials" at bounding box center [633, 313] width 124 height 15
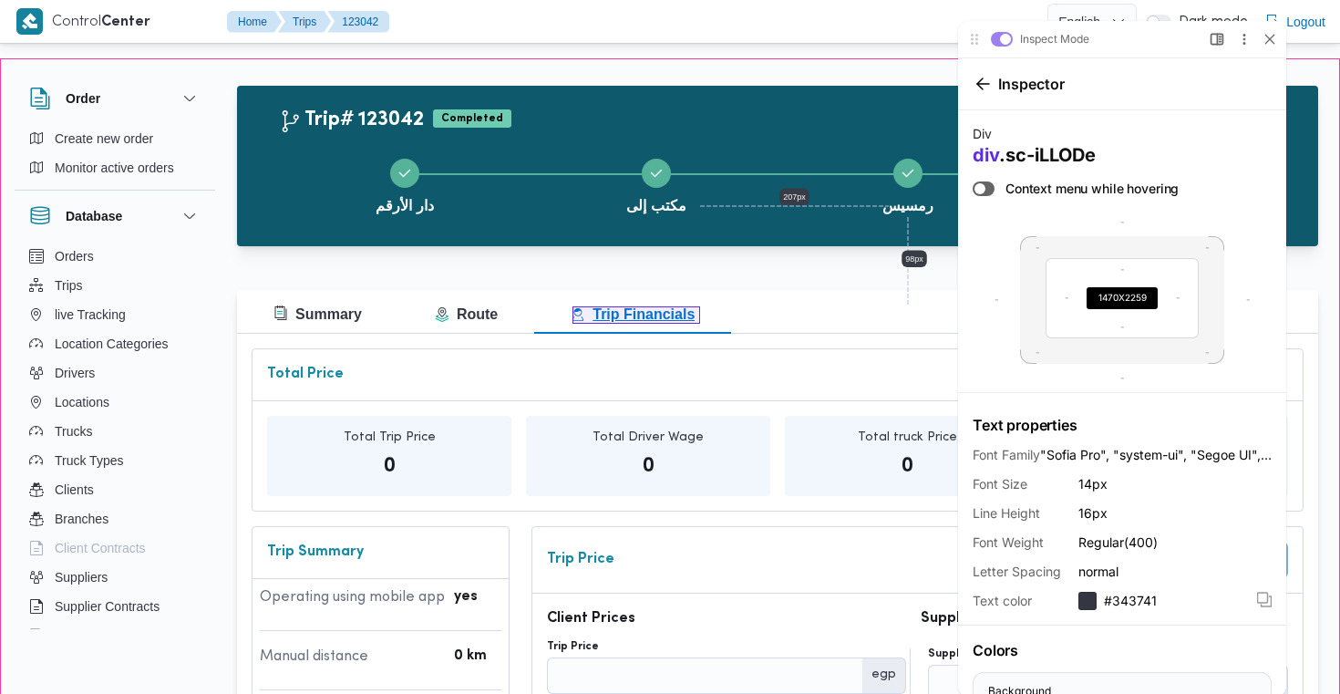
click at [639, 315] on span "Trip Financials" at bounding box center [633, 313] width 124 height 15
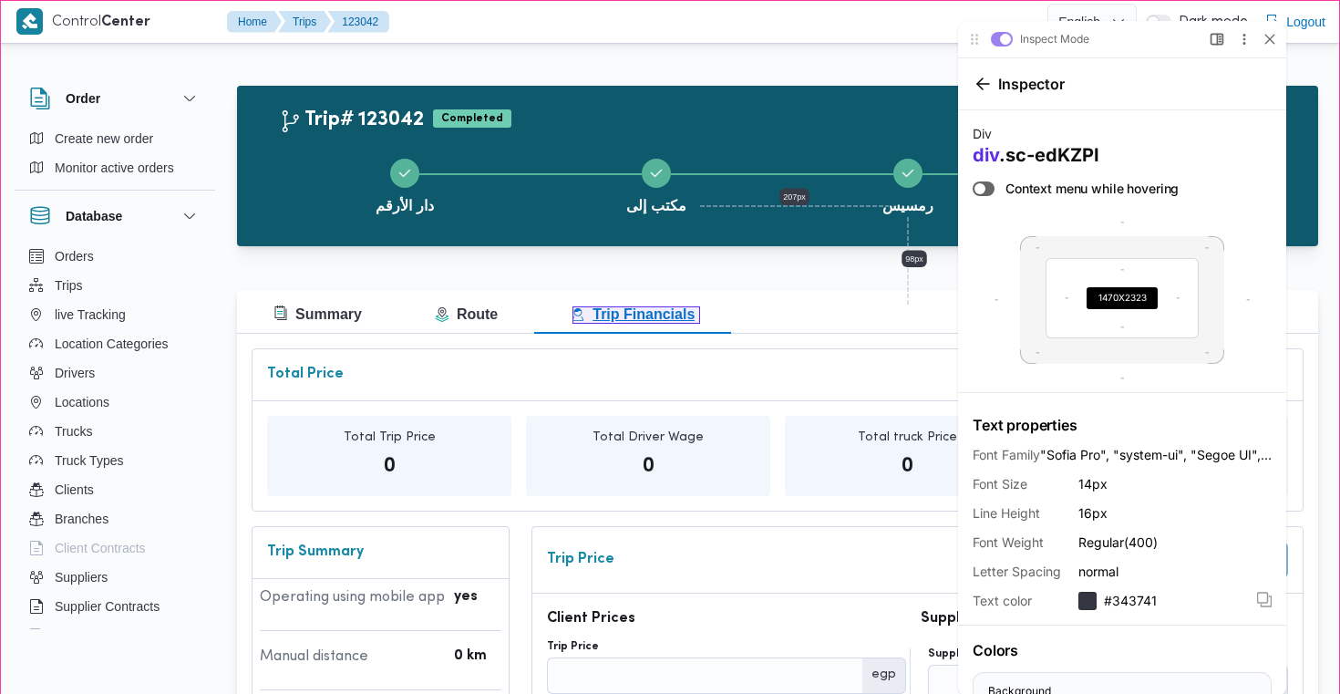
click at [639, 315] on span "Trip Financials" at bounding box center [633, 313] width 124 height 15
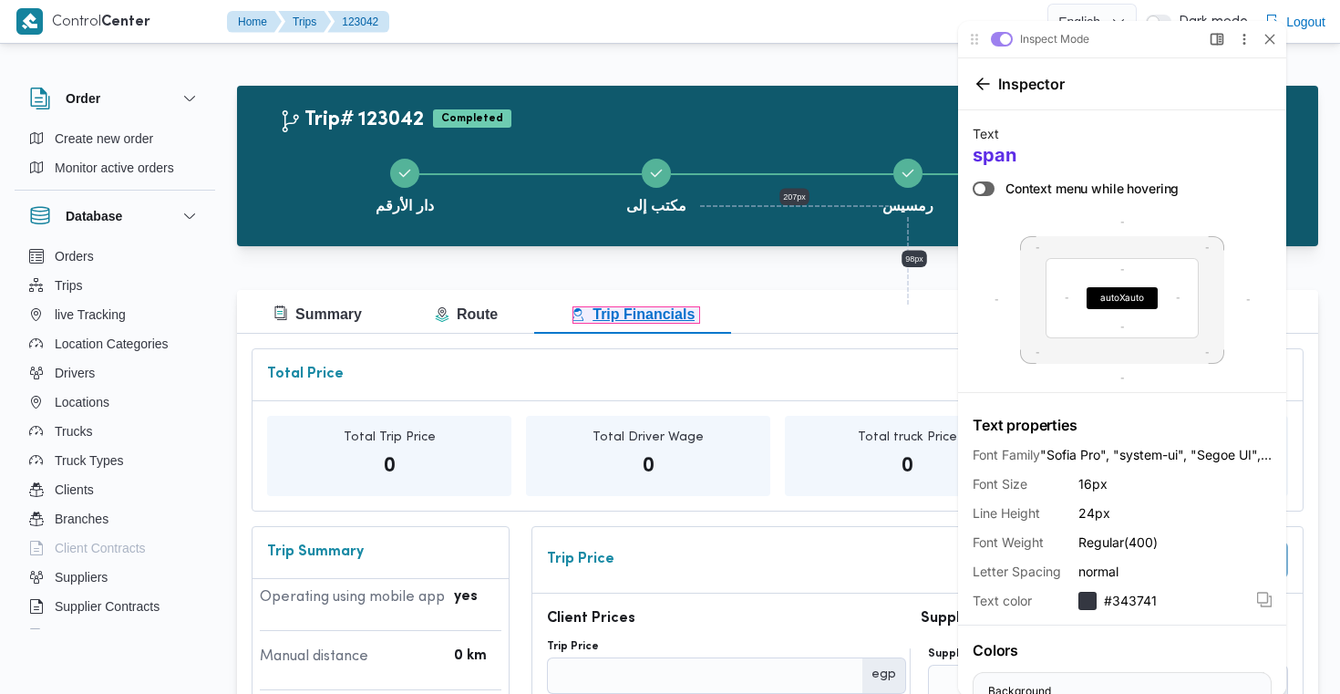
click at [639, 315] on span "Trip Financials" at bounding box center [633, 313] width 124 height 15
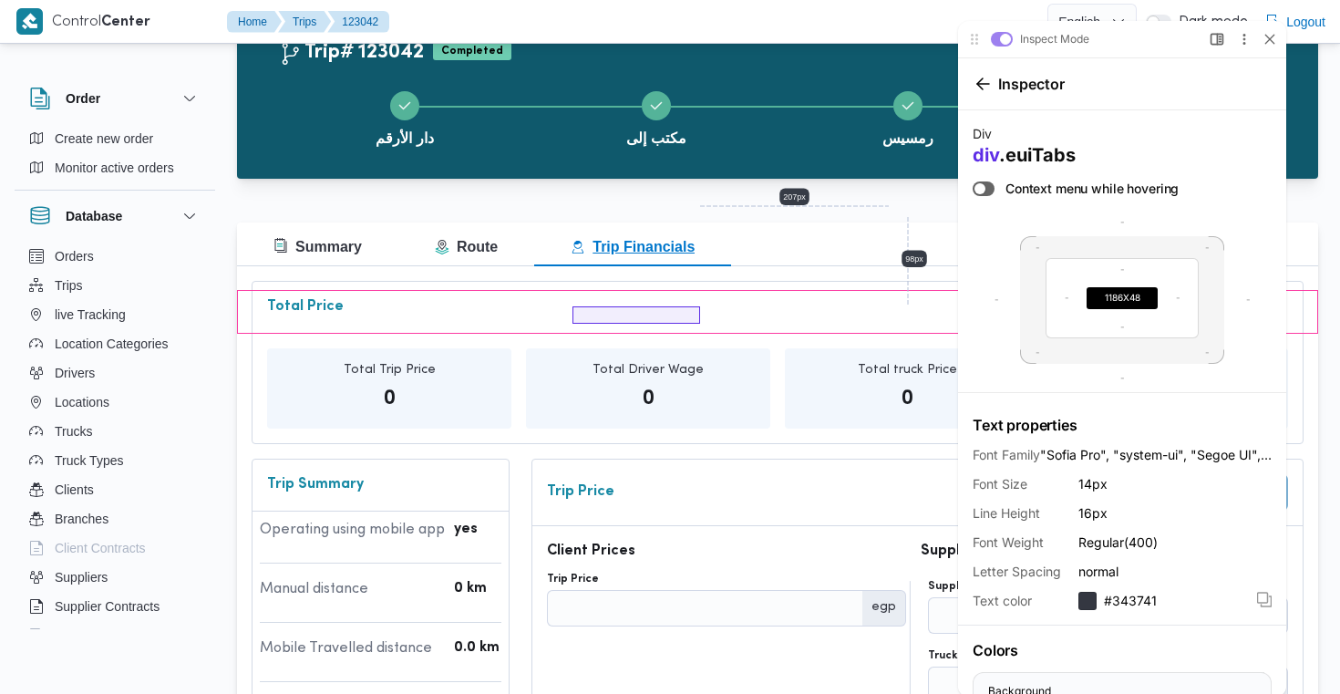
scroll to position [85, 0]
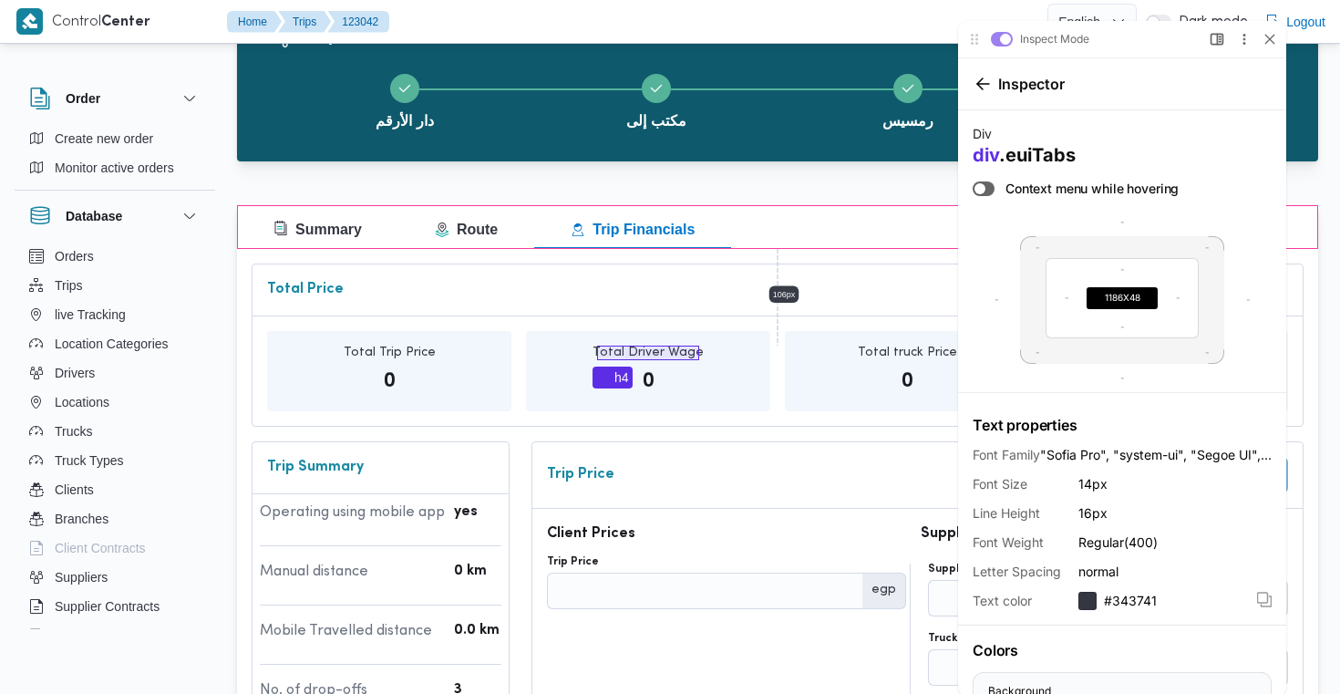
click at [642, 347] on h4 "Total Driver Wage" at bounding box center [648, 353] width 111 height 15
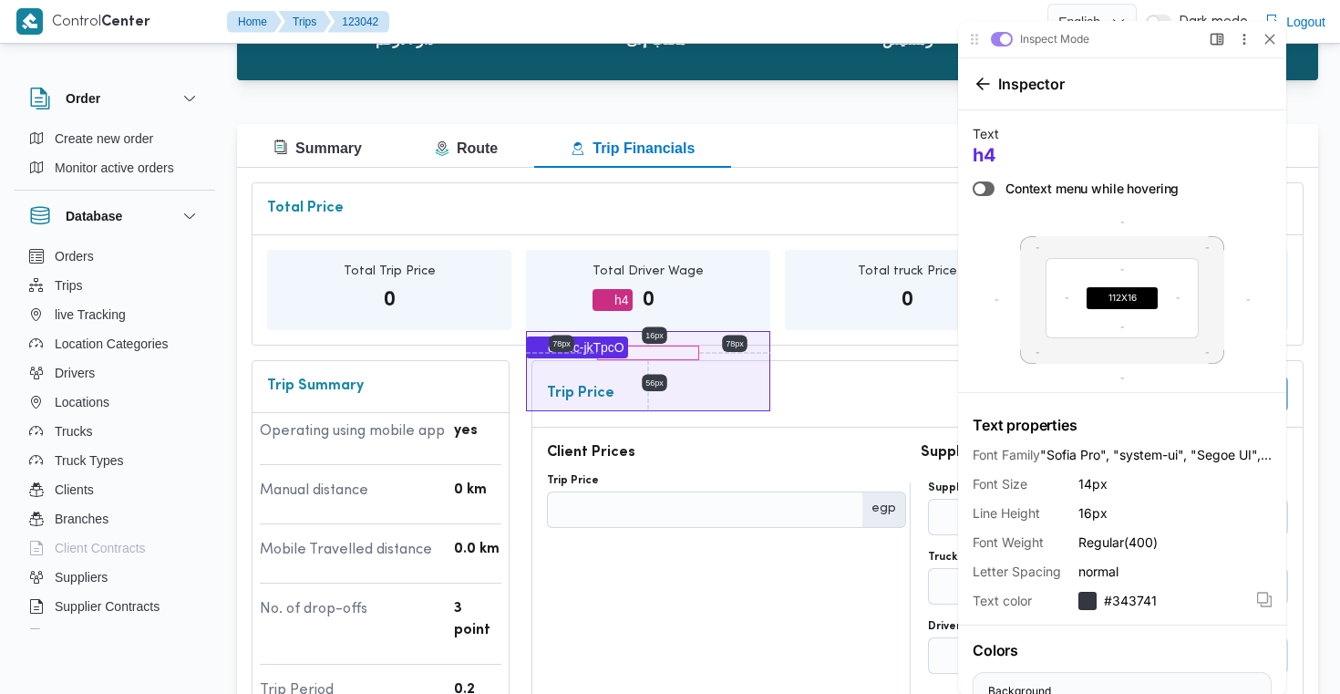
scroll to position [177, 0]
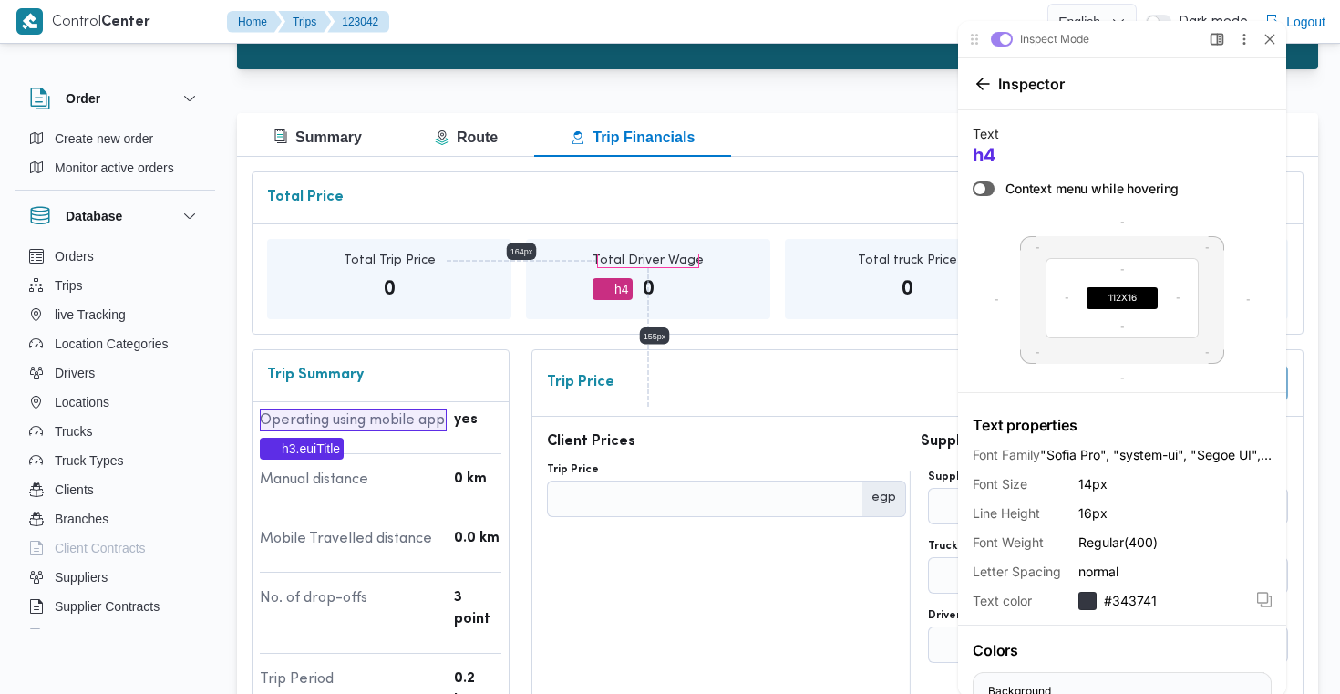
click at [388, 418] on h3 "Operating using mobile app" at bounding box center [353, 420] width 187 height 22
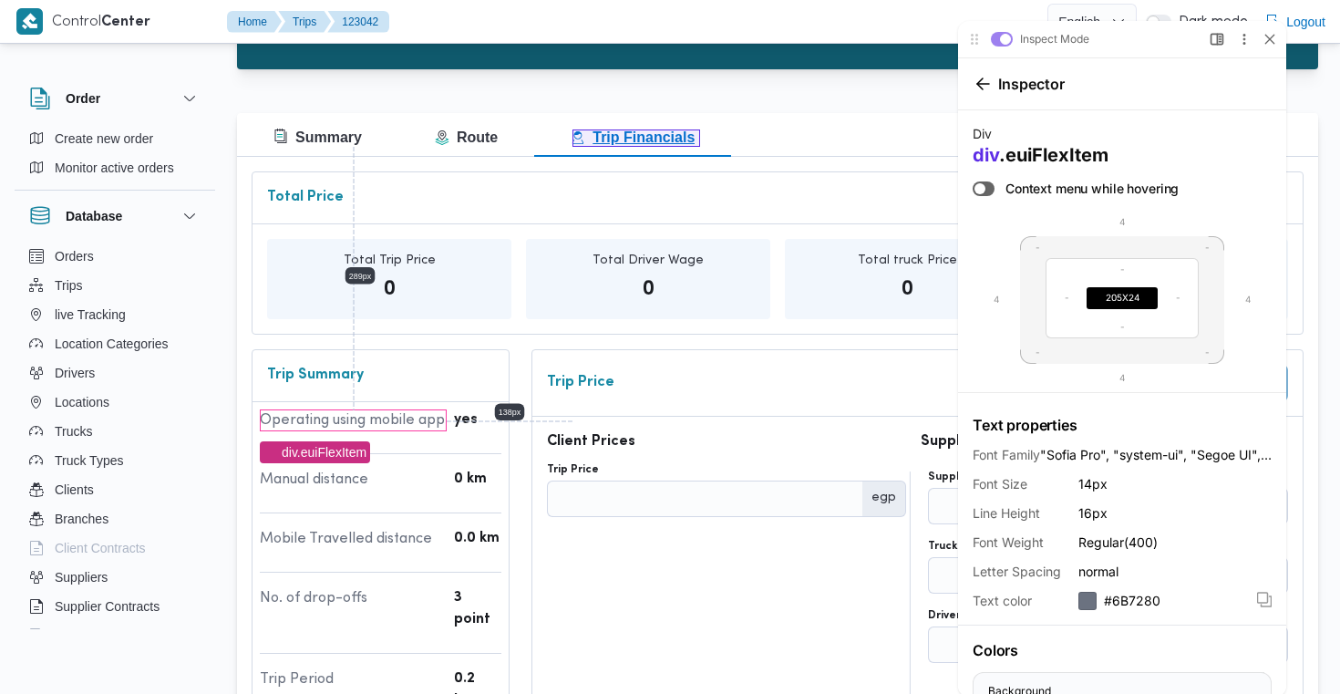
click at [672, 141] on span "Trip Financials" at bounding box center [633, 136] width 124 height 15
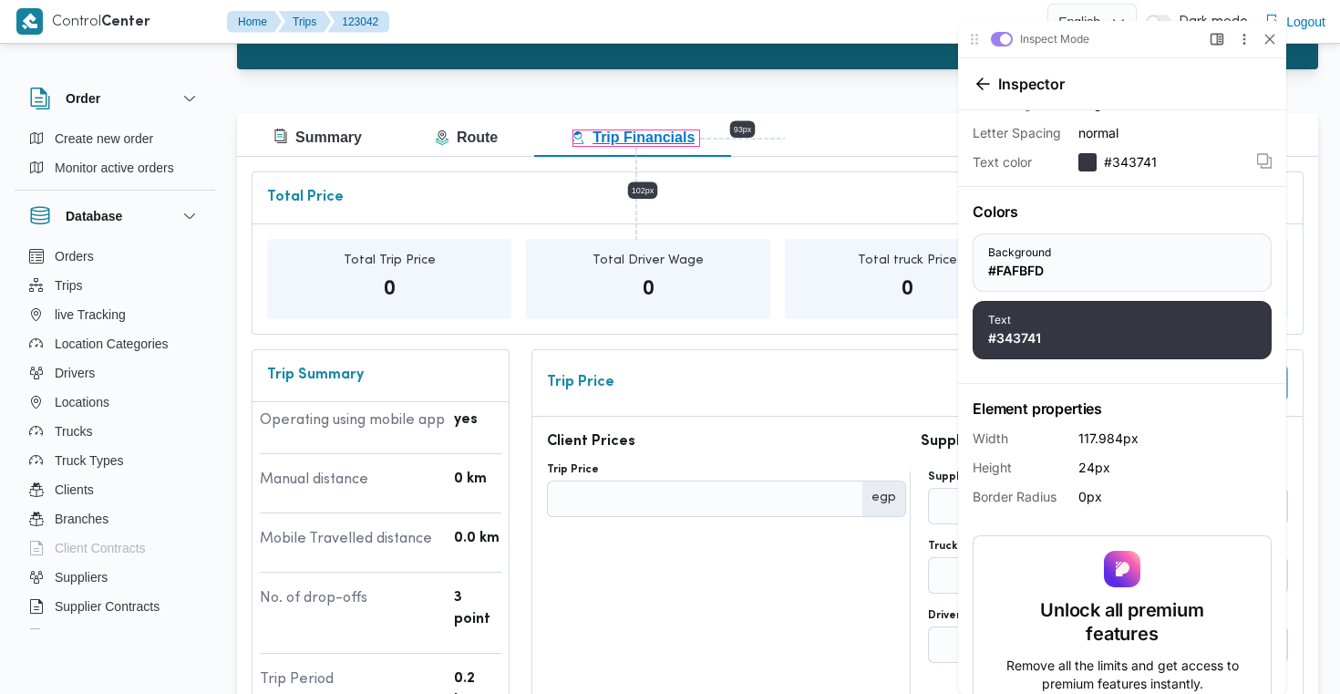
scroll to position [548, 0]
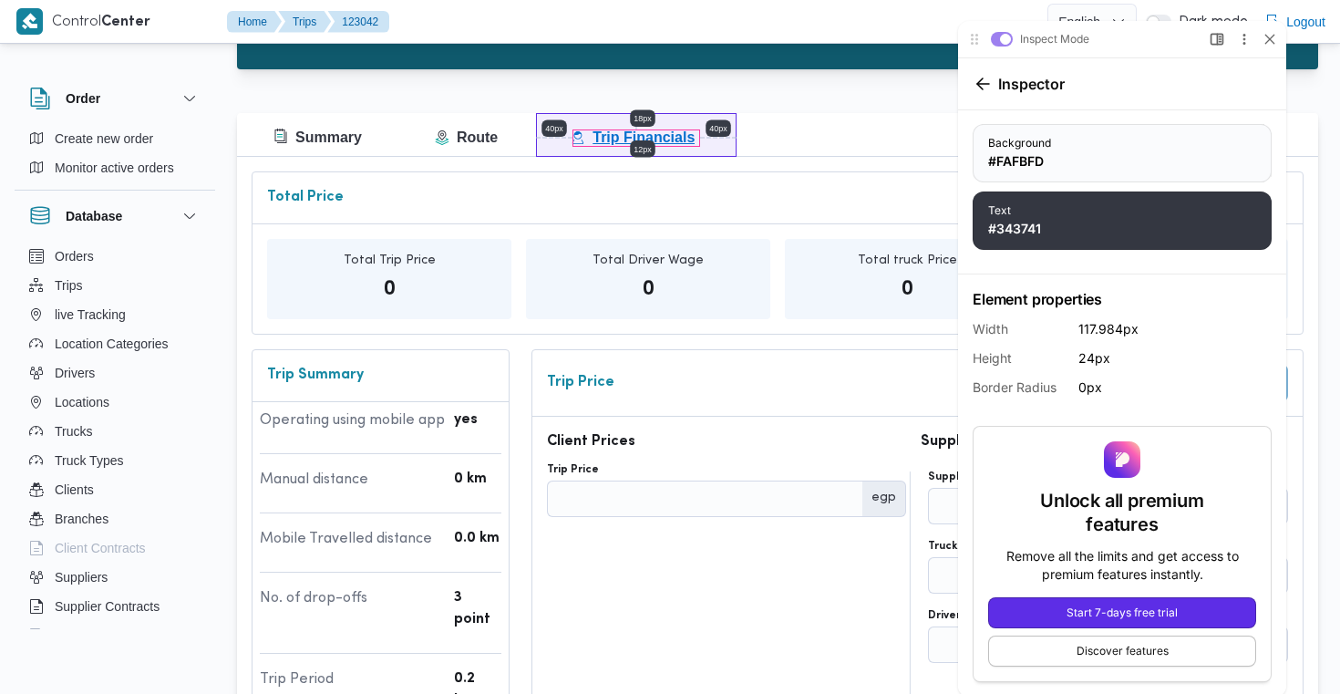
click at [666, 155] on button "Trip Financials" at bounding box center [632, 135] width 197 height 44
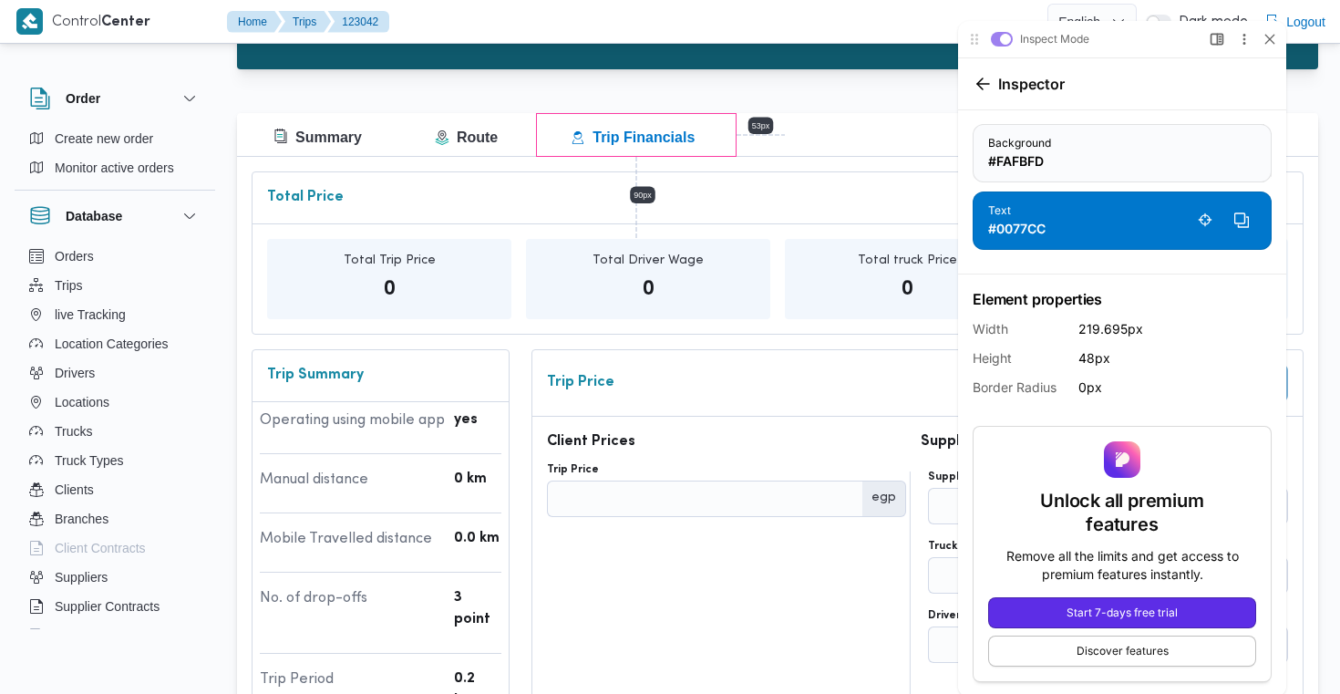
click at [1026, 219] on h1 "#0077CC" at bounding box center [1016, 228] width 57 height 19
click at [1244, 216] on icon at bounding box center [1240, 218] width 10 height 10
